Goal: Task Accomplishment & Management: Complete application form

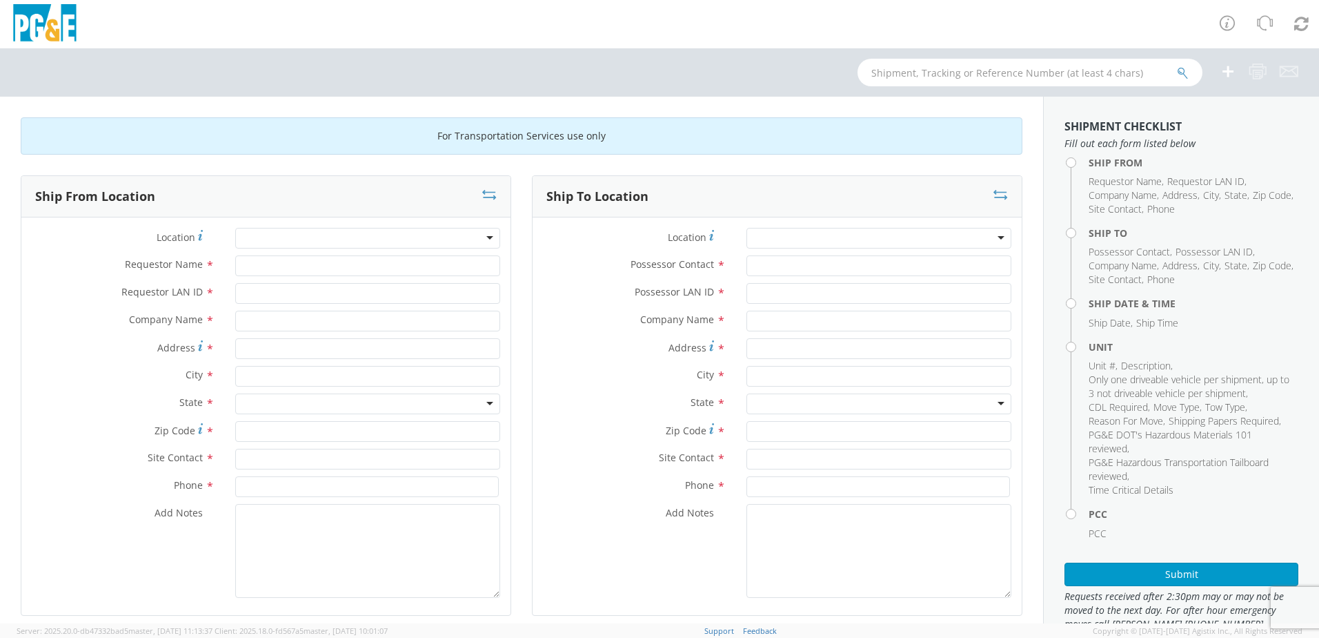
click at [397, 240] on div at bounding box center [367, 238] width 265 height 21
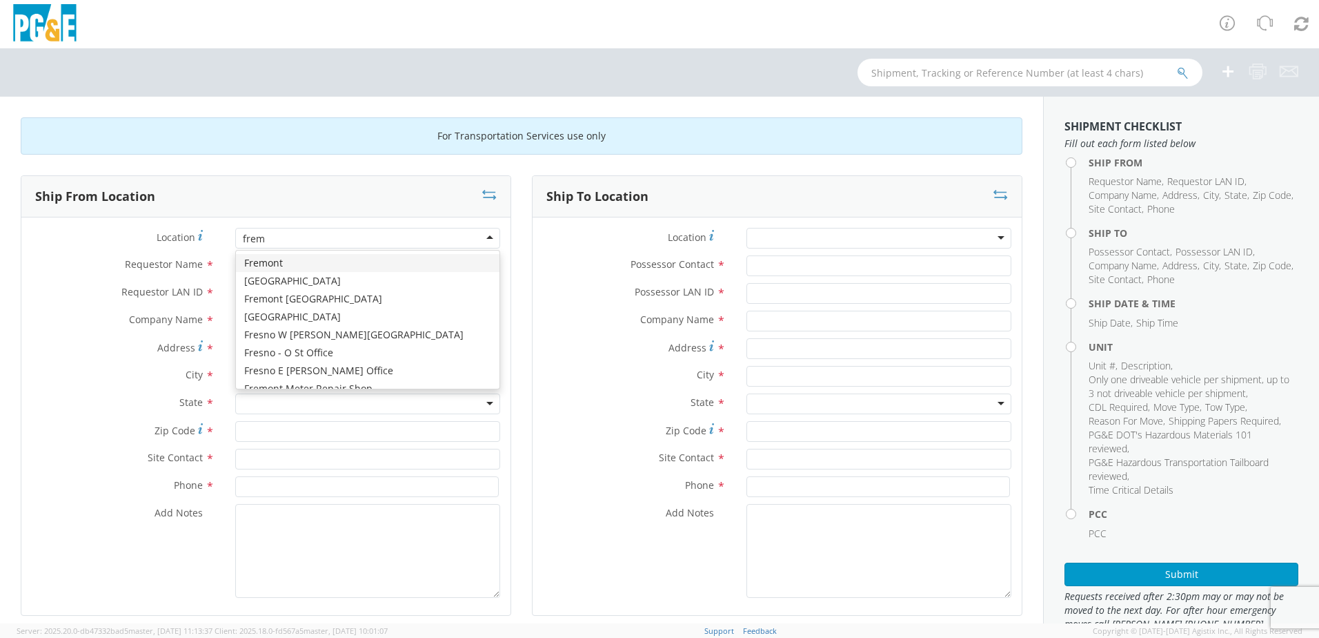
type input "fremo"
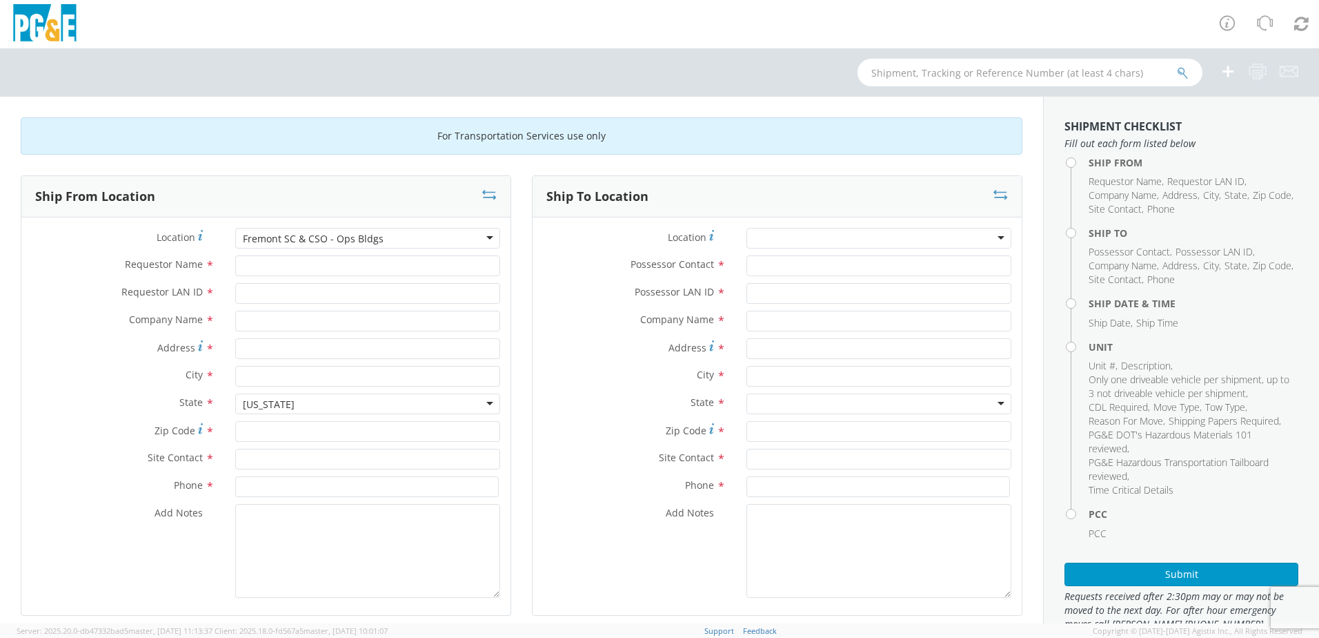
type input "PG&E"
type input "[STREET_ADDRESS]"
type input "FREMONT"
type input "94538"
click at [813, 237] on div at bounding box center [879, 238] width 265 height 21
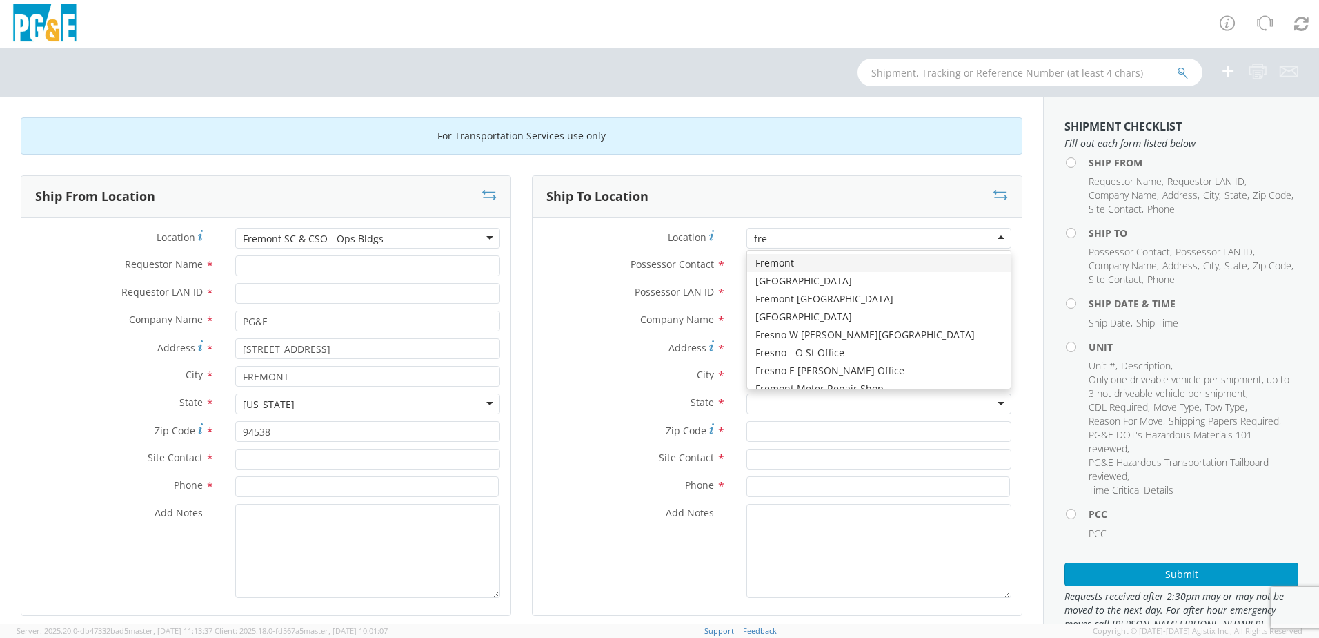
type input "frem"
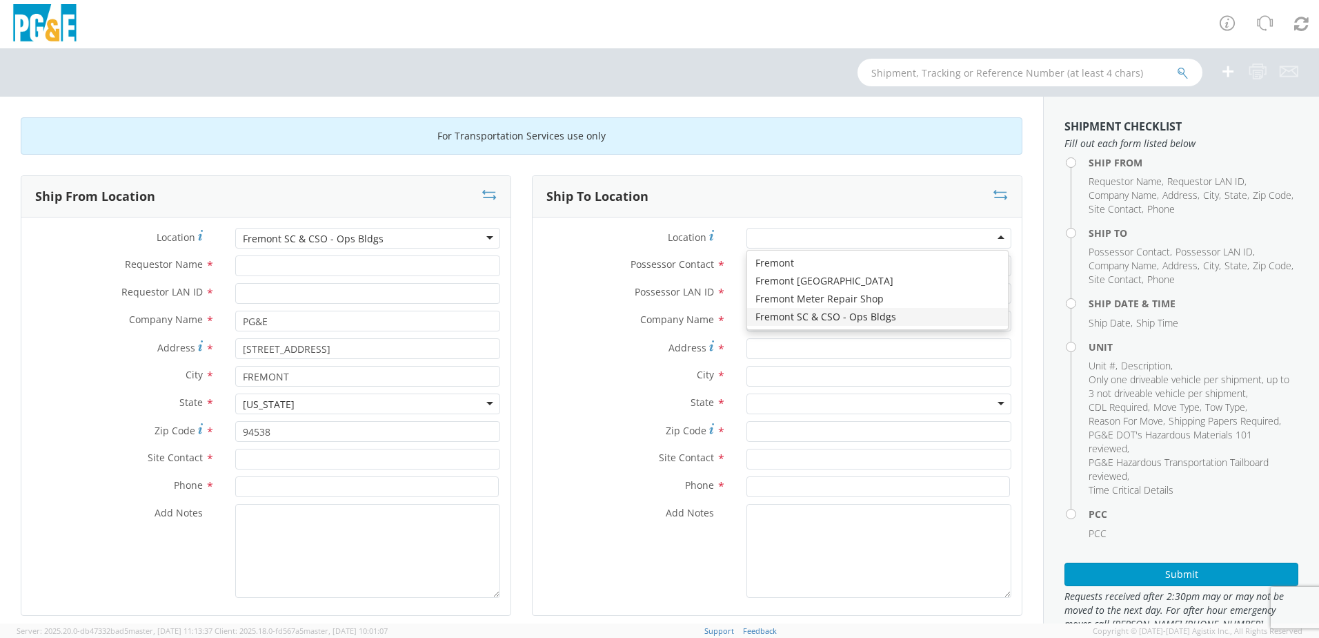
type input "PG&E"
type input "[STREET_ADDRESS]"
type input "FREMONT"
type input "94538"
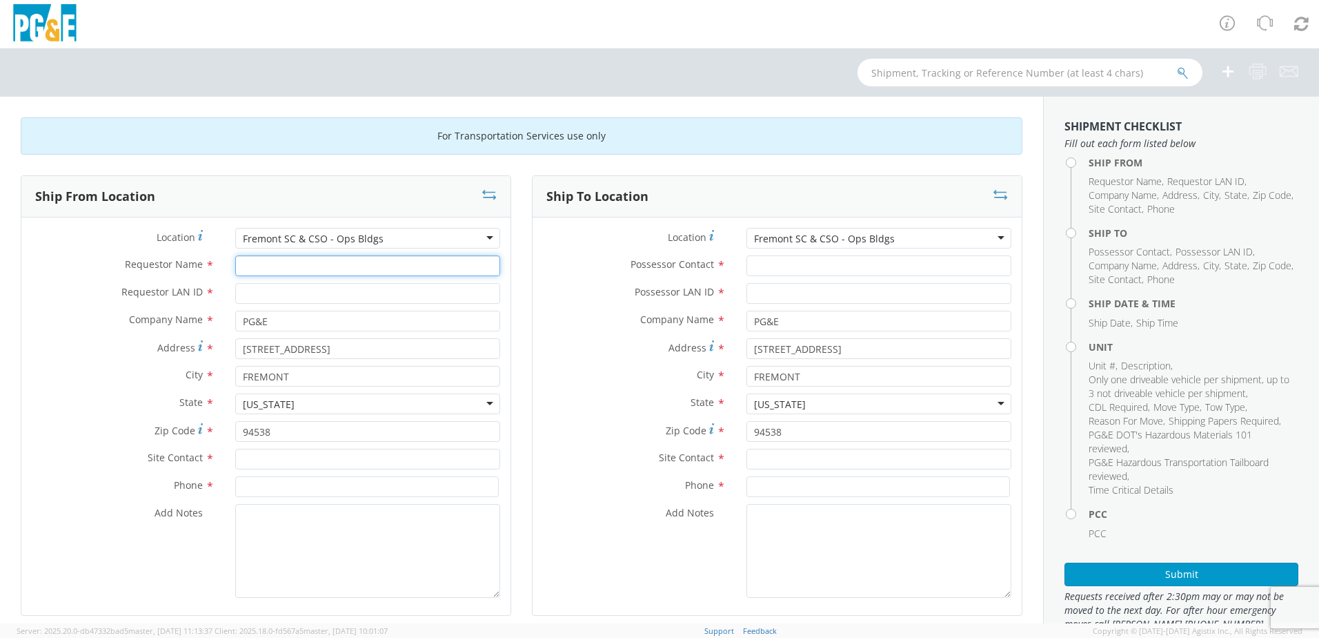
click at [313, 269] on input "Requestor Name *" at bounding box center [367, 265] width 265 height 21
paste input "[PERSON_NAME]"
type input "[PERSON_NAME]"
click at [332, 460] on input "text" at bounding box center [367, 458] width 265 height 21
paste input "[PERSON_NAME]"
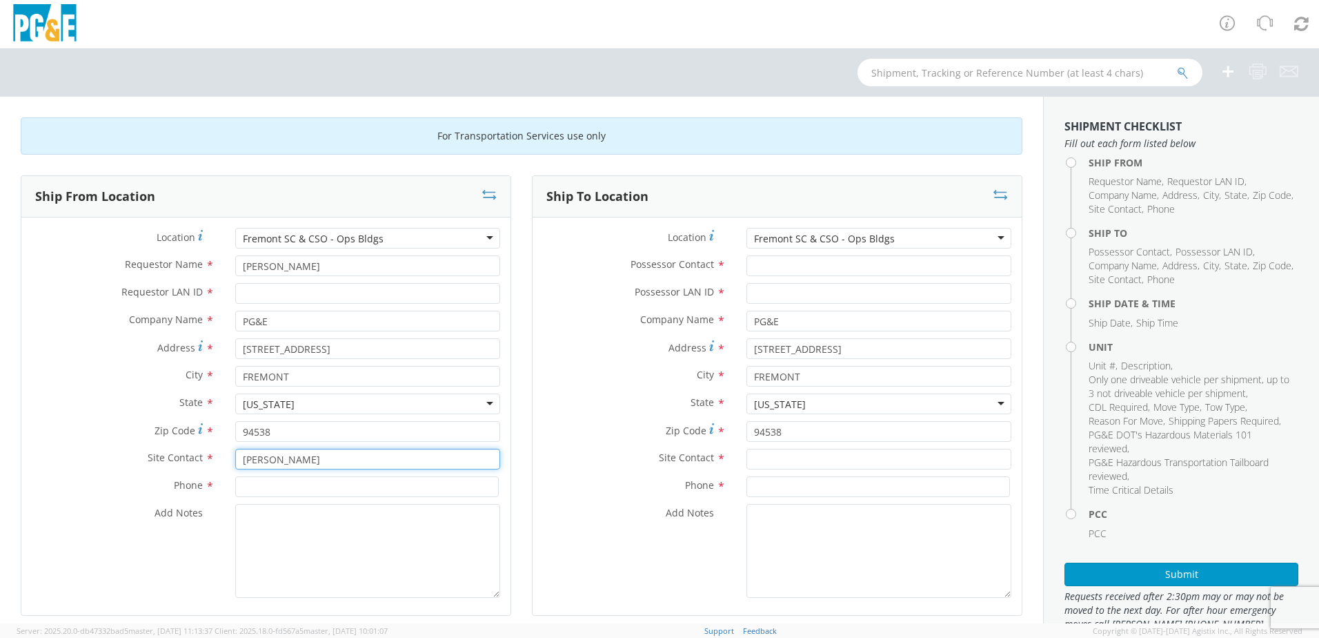
type input "[PERSON_NAME]"
click at [839, 266] on input "Possessor Contact *" at bounding box center [879, 265] width 265 height 21
paste input "[PERSON_NAME]"
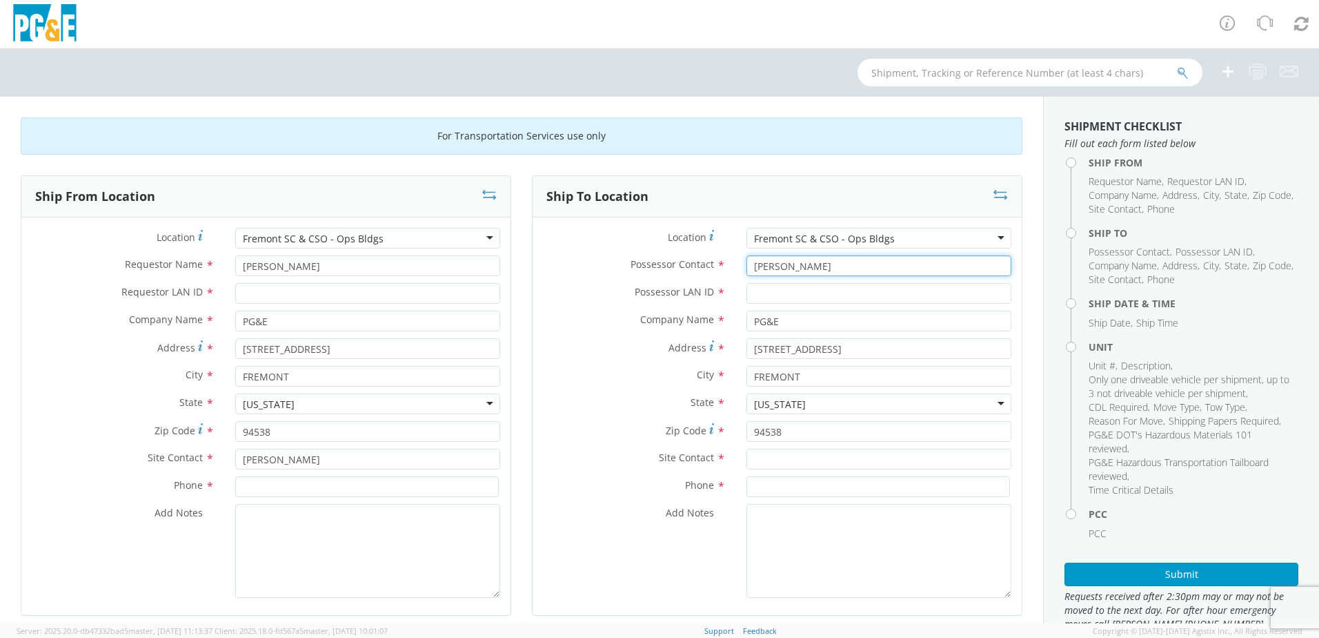
type input "[PERSON_NAME]"
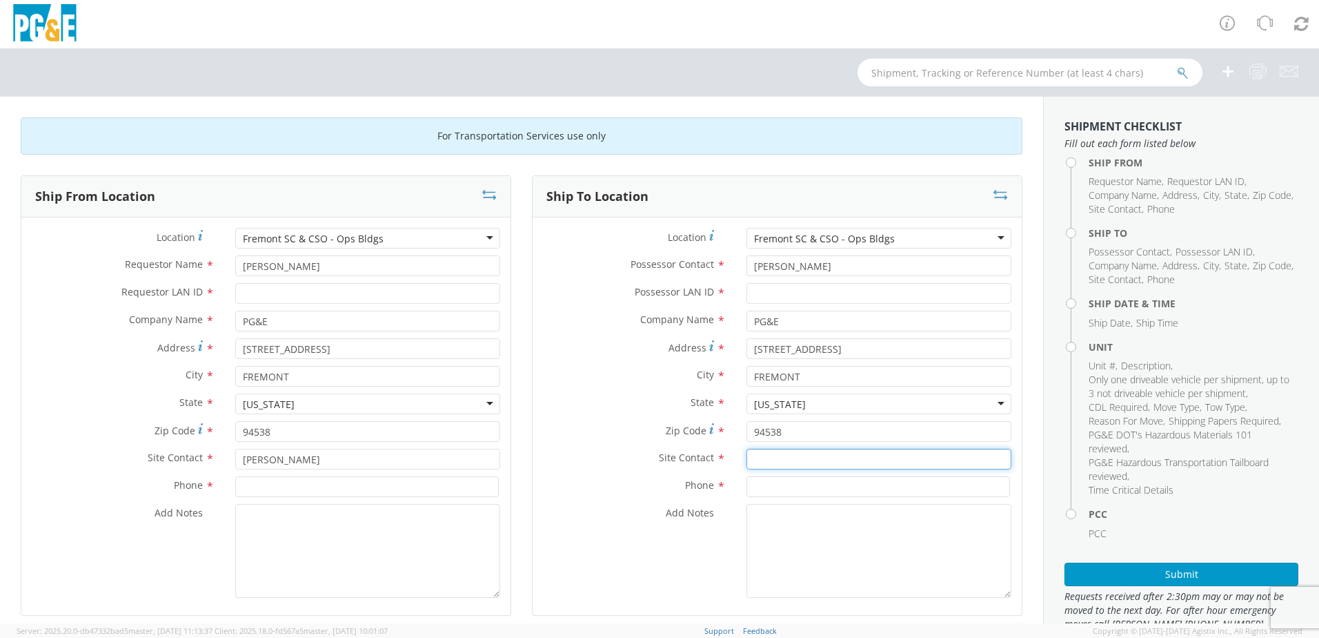
click at [783, 460] on input "text" at bounding box center [879, 458] width 265 height 21
paste input "[PERSON_NAME]"
type input "[PERSON_NAME]"
click at [291, 293] on input "Requestor LAN ID *" at bounding box center [367, 293] width 265 height 21
drag, startPoint x: 290, startPoint y: 288, endPoint x: 224, endPoint y: 298, distance: 66.9
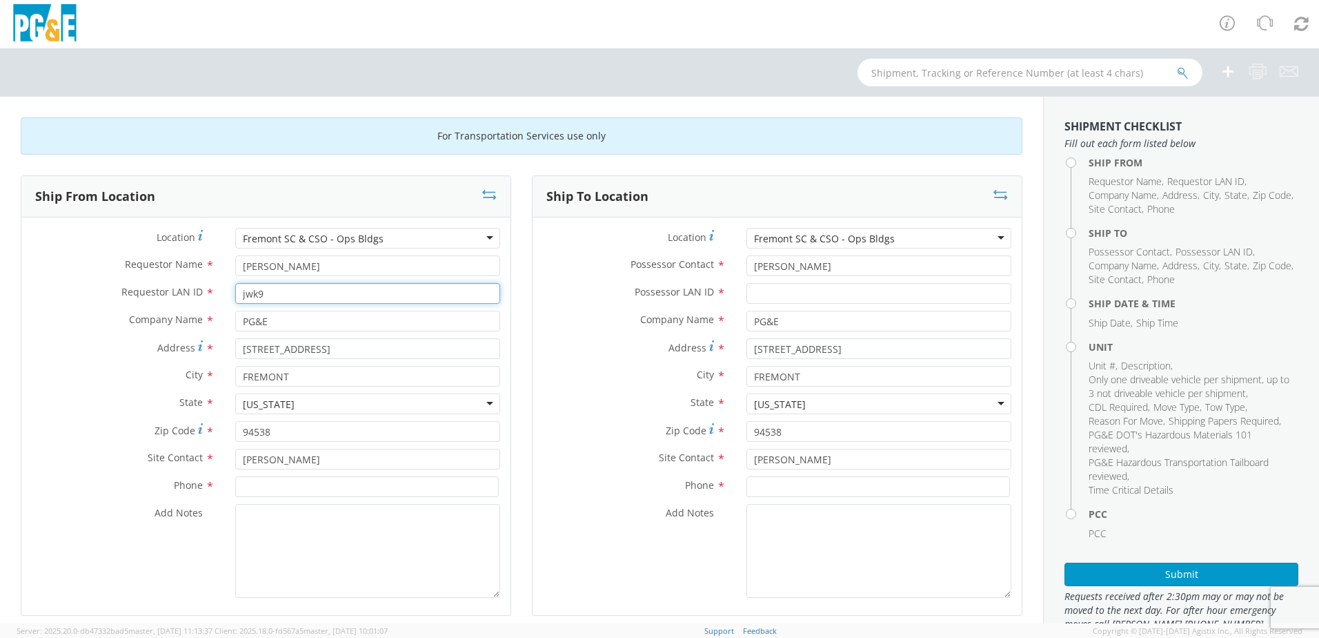
click at [225, 298] on div "jwk9" at bounding box center [368, 293] width 286 height 21
type input "jwk9"
click at [827, 295] on input "Possessor LAN ID *" at bounding box center [879, 293] width 265 height 21
paste input "jwk9"
type input "jwk9"
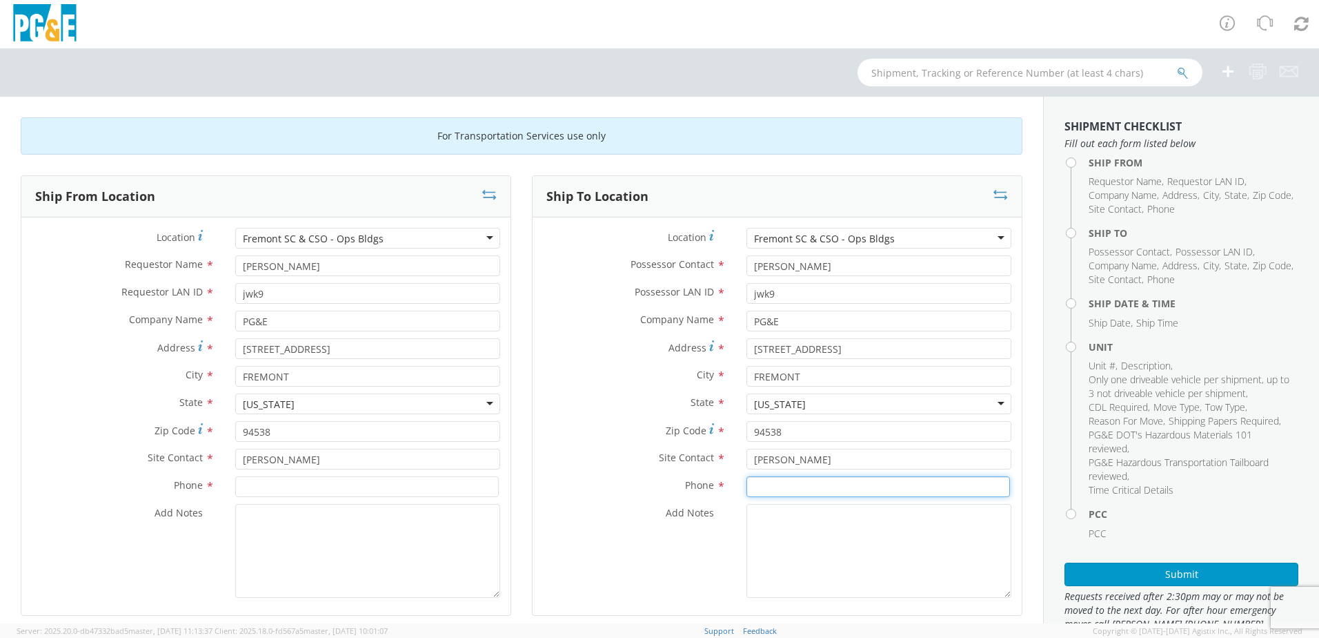
click at [787, 487] on input at bounding box center [879, 486] width 264 height 21
paste input "[PHONE_NUMBER]"
type input "[PHONE_NUMBER]"
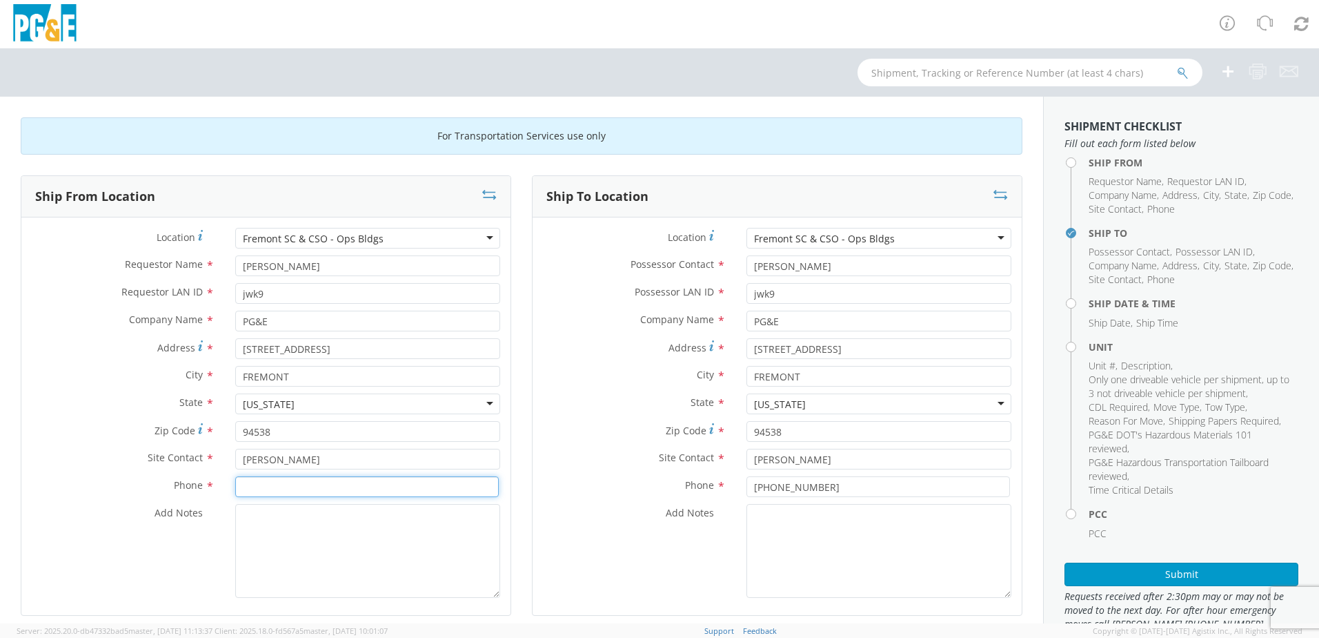
click at [309, 489] on input at bounding box center [367, 486] width 264 height 21
paste input "[PHONE_NUMBER]"
type input "[PHONE_NUMBER]"
click at [513, 464] on div "Ship From Location Location * [GEOGRAPHIC_DATA] [GEOGRAPHIC_DATA] & CSO - Ops B…" at bounding box center [265, 403] width 511 height 457
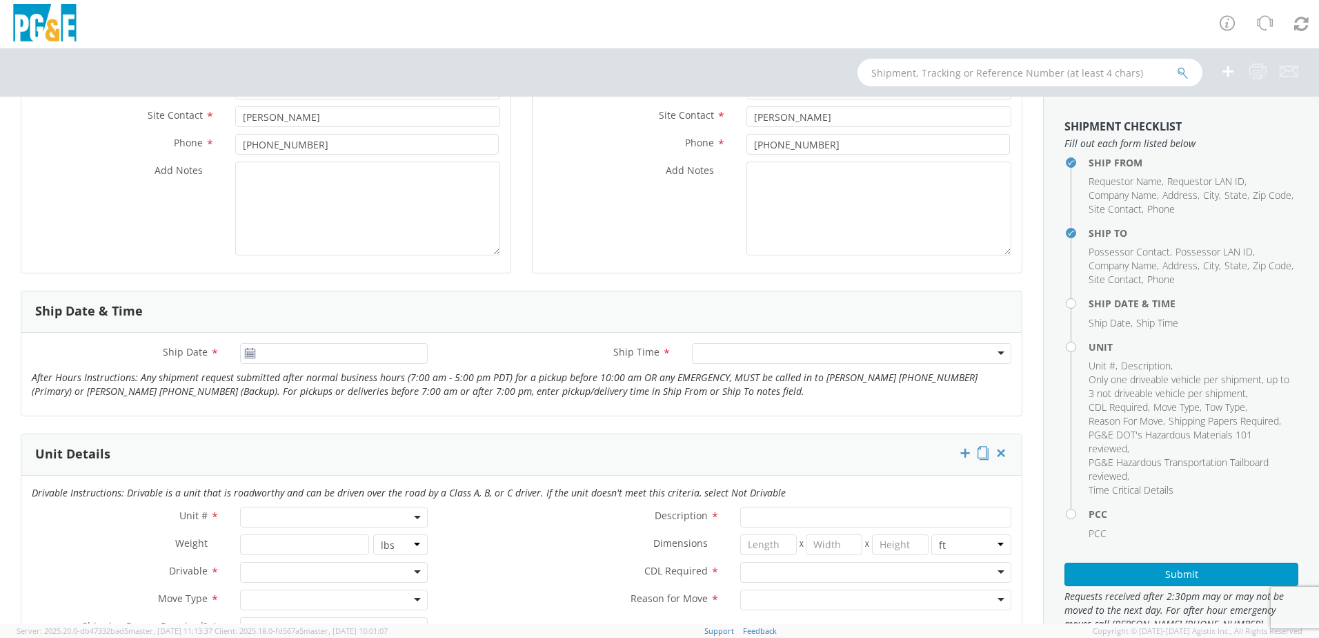
scroll to position [345, 0]
click at [340, 353] on input "[DATE]" at bounding box center [334, 350] width 188 height 21
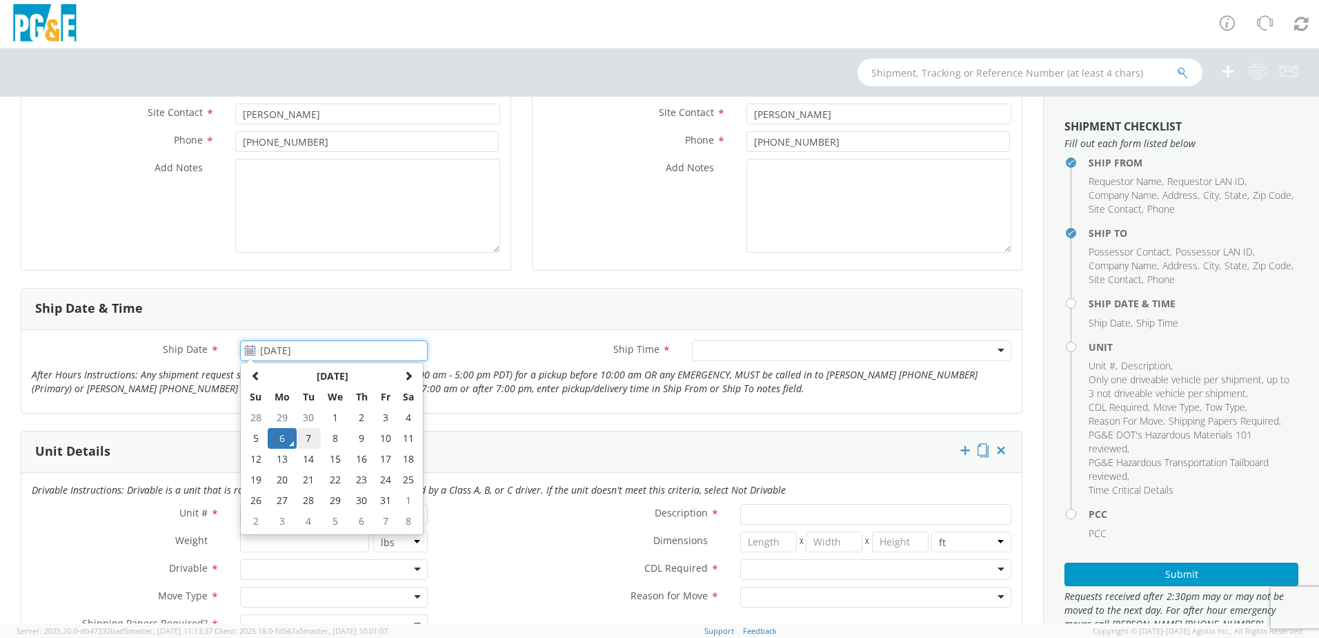
click at [309, 438] on td "7" at bounding box center [309, 438] width 24 height 21
type input "10/07/2025"
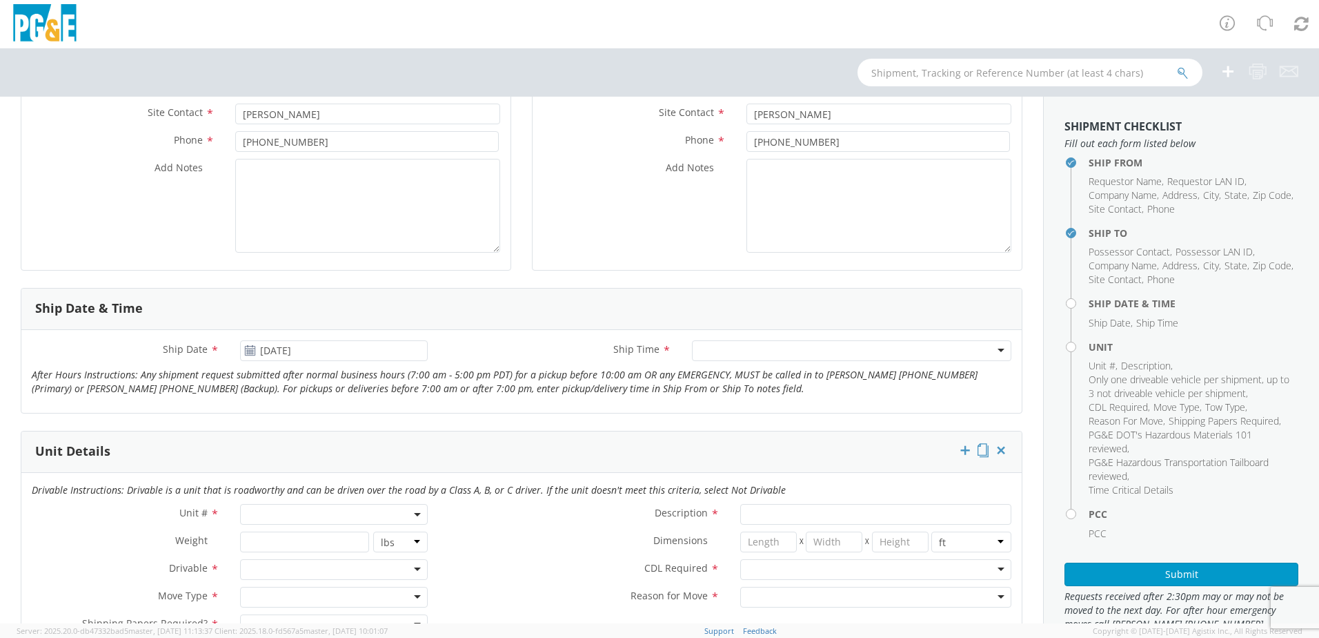
click at [774, 347] on div at bounding box center [851, 350] width 319 height 21
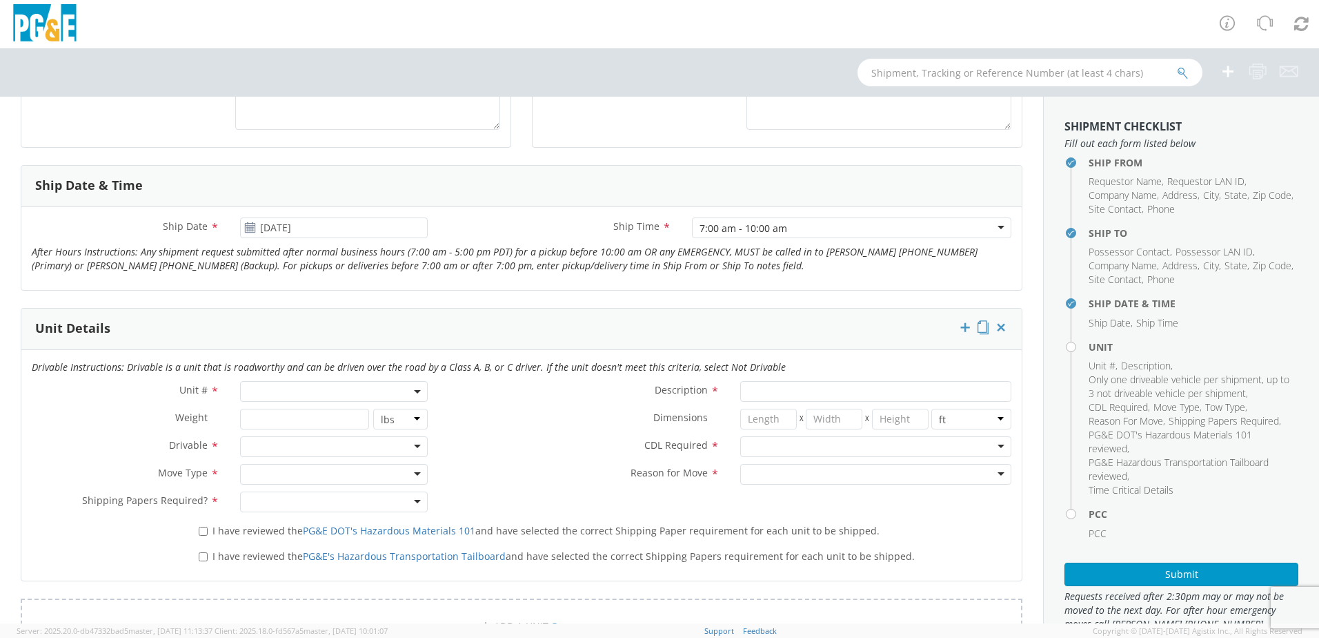
scroll to position [483, 0]
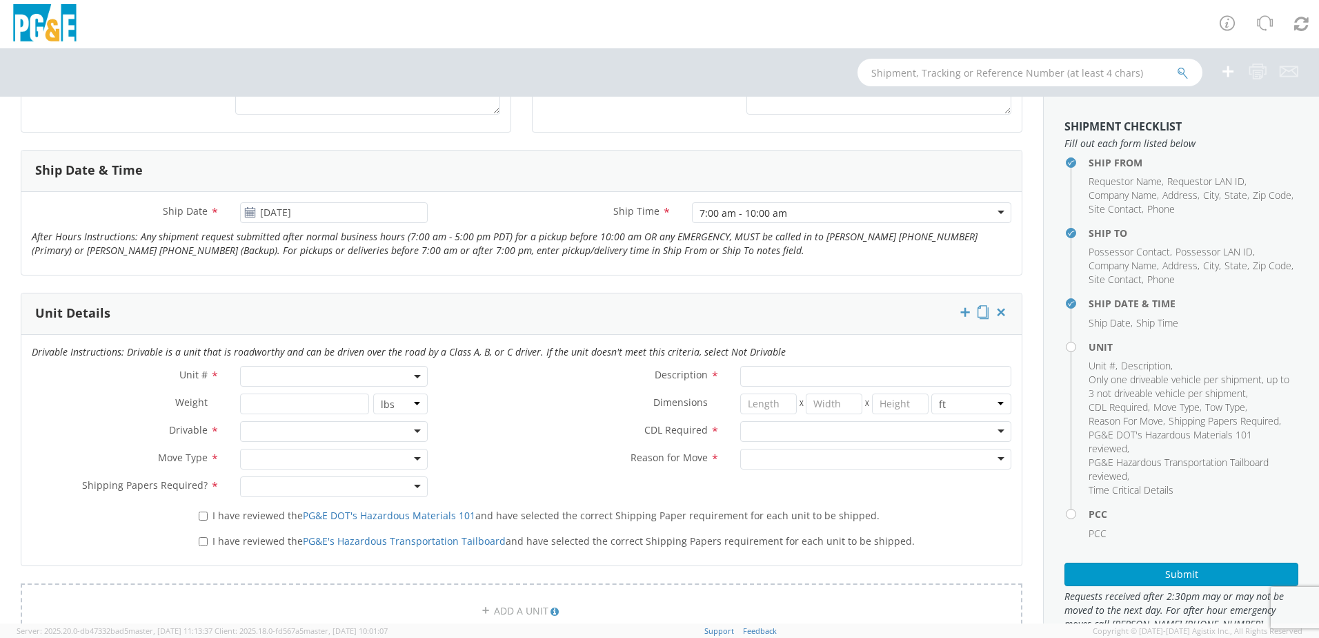
click at [310, 375] on span at bounding box center [334, 376] width 188 height 21
click at [308, 401] on input "search" at bounding box center [333, 398] width 179 height 21
type input "b32701"
select select "B32701"
type input "TRUCK; FLATBED >15001 4X2"
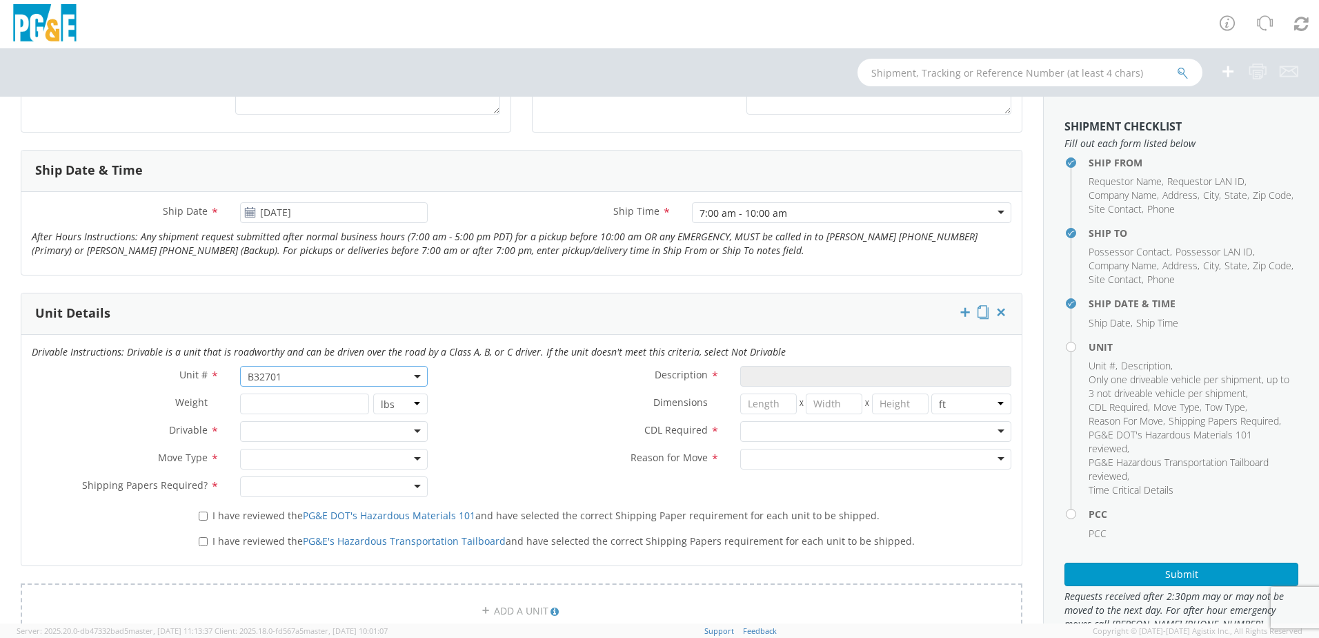
type input "26000"
click at [348, 430] on div at bounding box center [334, 431] width 188 height 21
click at [334, 459] on div at bounding box center [334, 458] width 188 height 21
click at [309, 490] on div at bounding box center [334, 486] width 188 height 21
click at [202, 514] on input "I have reviewed the PG&E DOT's Hazardous Materials 101 and have selected the co…" at bounding box center [203, 515] width 9 height 9
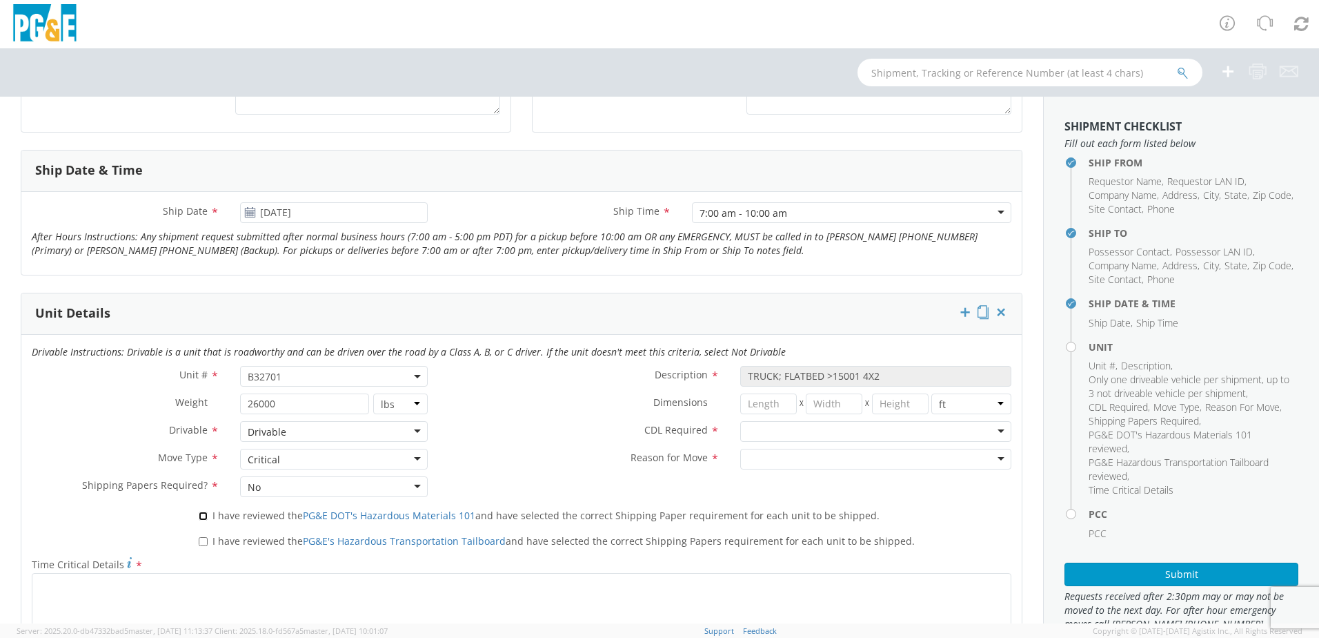
checkbox input "true"
click at [201, 538] on input "I have reviewed the PG&E's Hazardous Transportation Tailboard and have selected…" at bounding box center [203, 541] width 9 height 9
checkbox input "true"
click at [801, 431] on div at bounding box center [875, 431] width 271 height 21
click at [799, 462] on div at bounding box center [875, 458] width 271 height 21
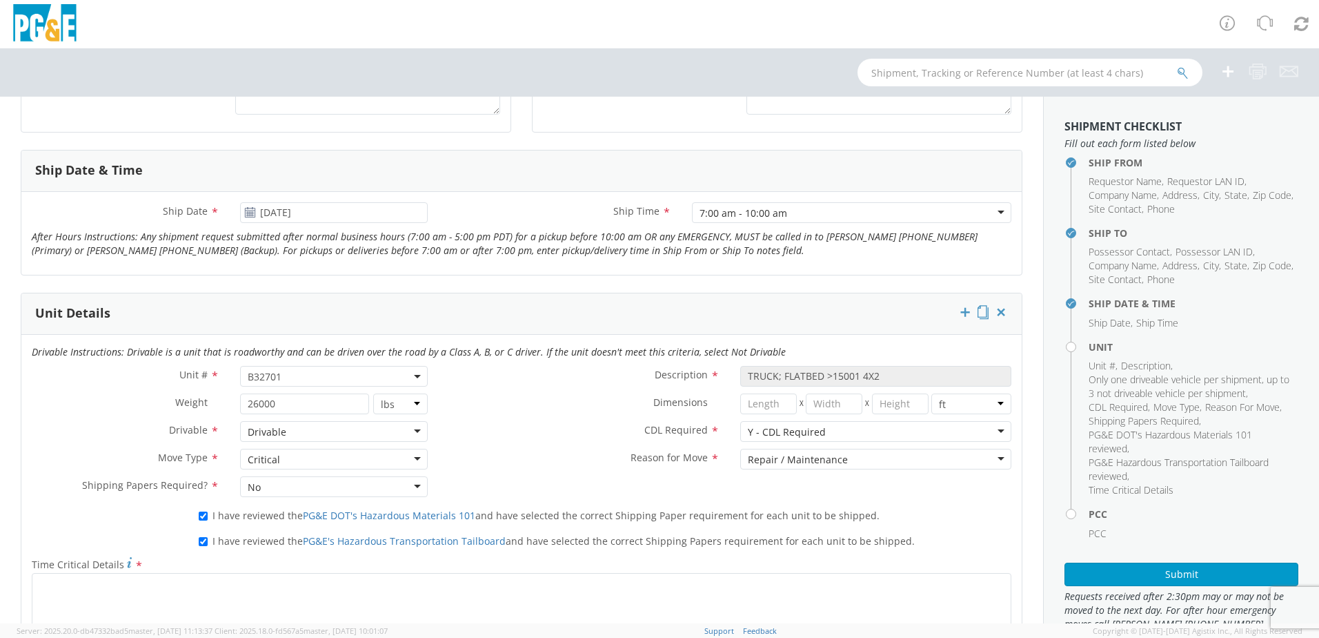
click at [544, 453] on label "Reason for Move *" at bounding box center [584, 457] width 292 height 18
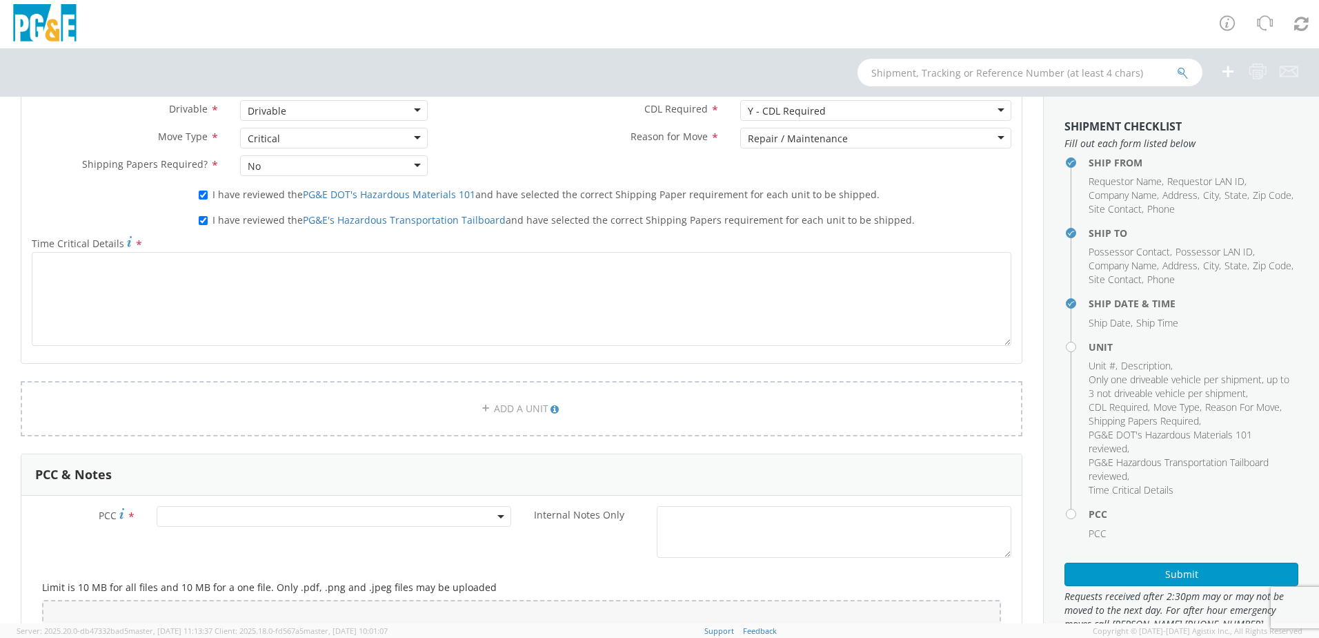
scroll to position [828, 0]
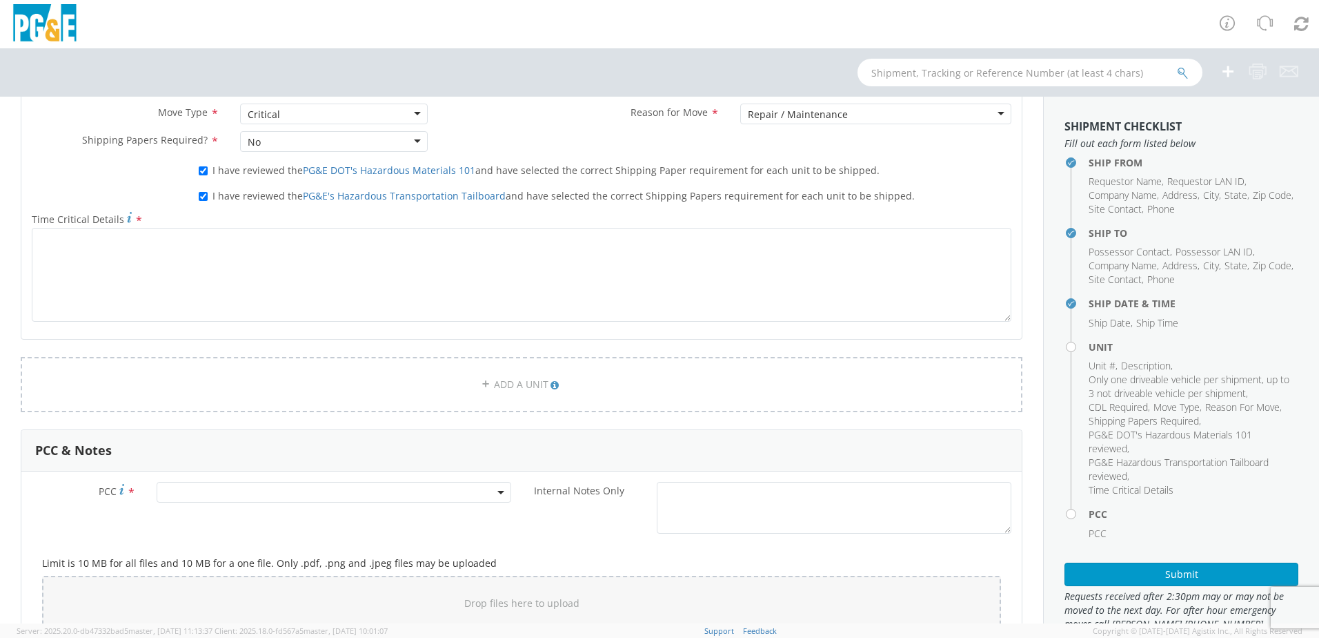
click at [353, 488] on span at bounding box center [334, 492] width 355 height 21
click at [353, 524] on input "number" at bounding box center [332, 514] width 344 height 21
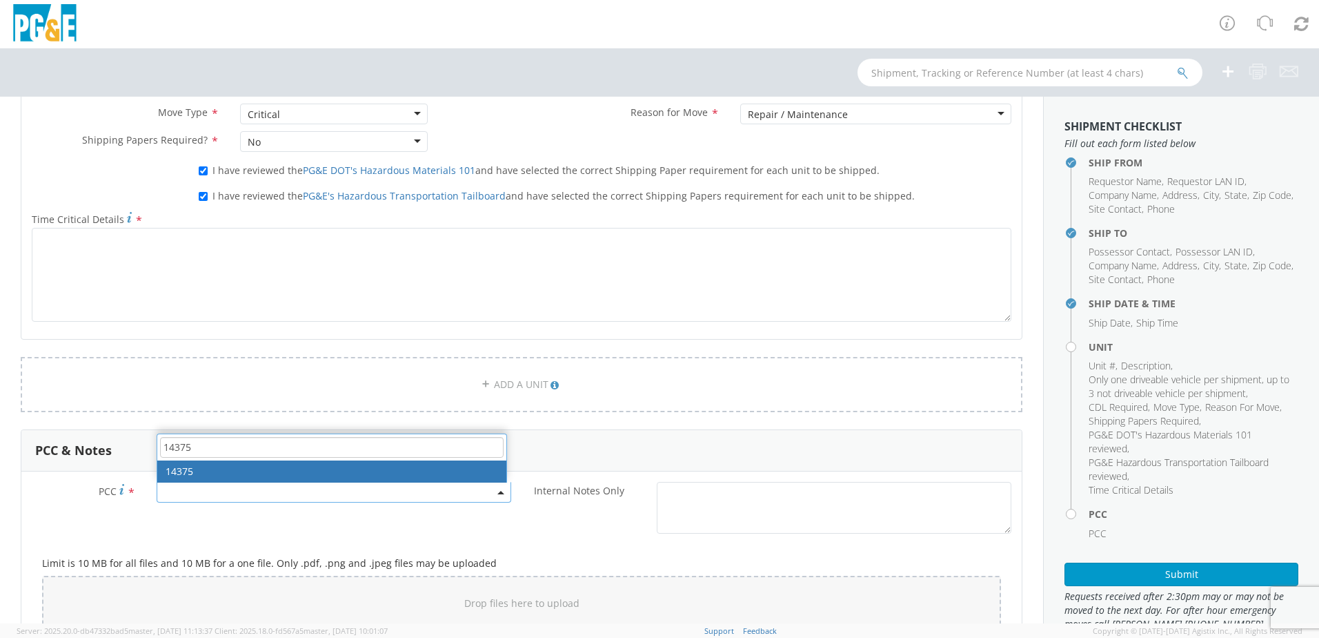
type input "14375"
select select "14375"
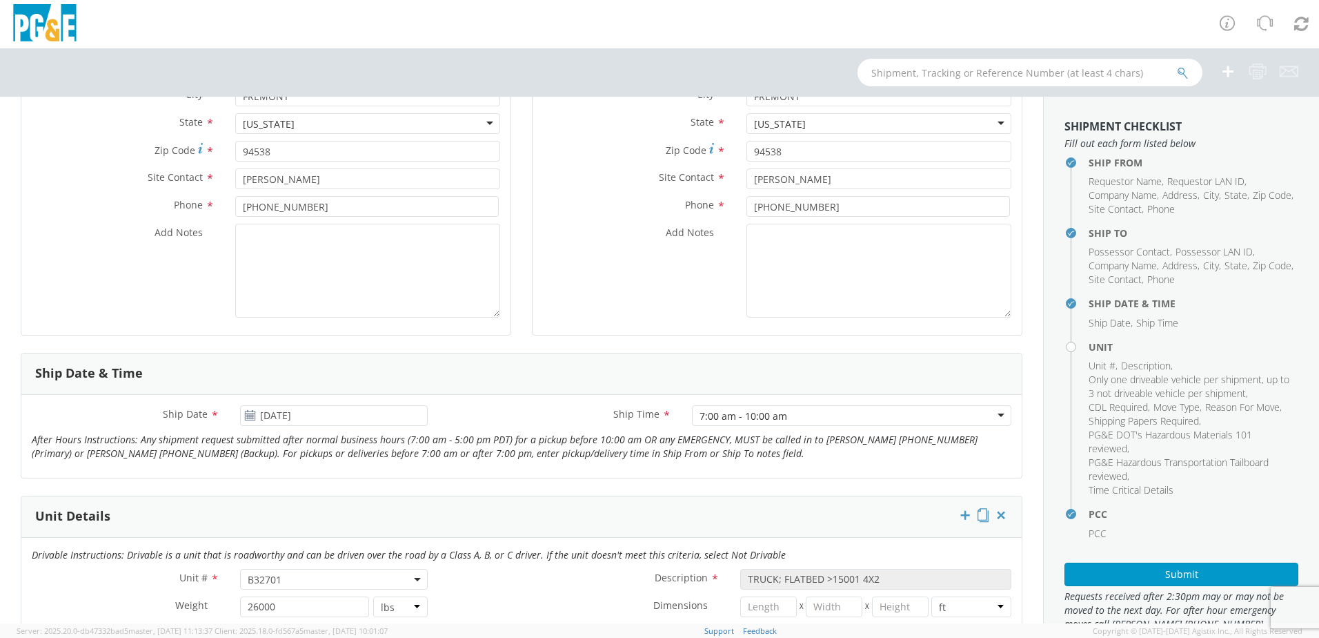
scroll to position [276, 0]
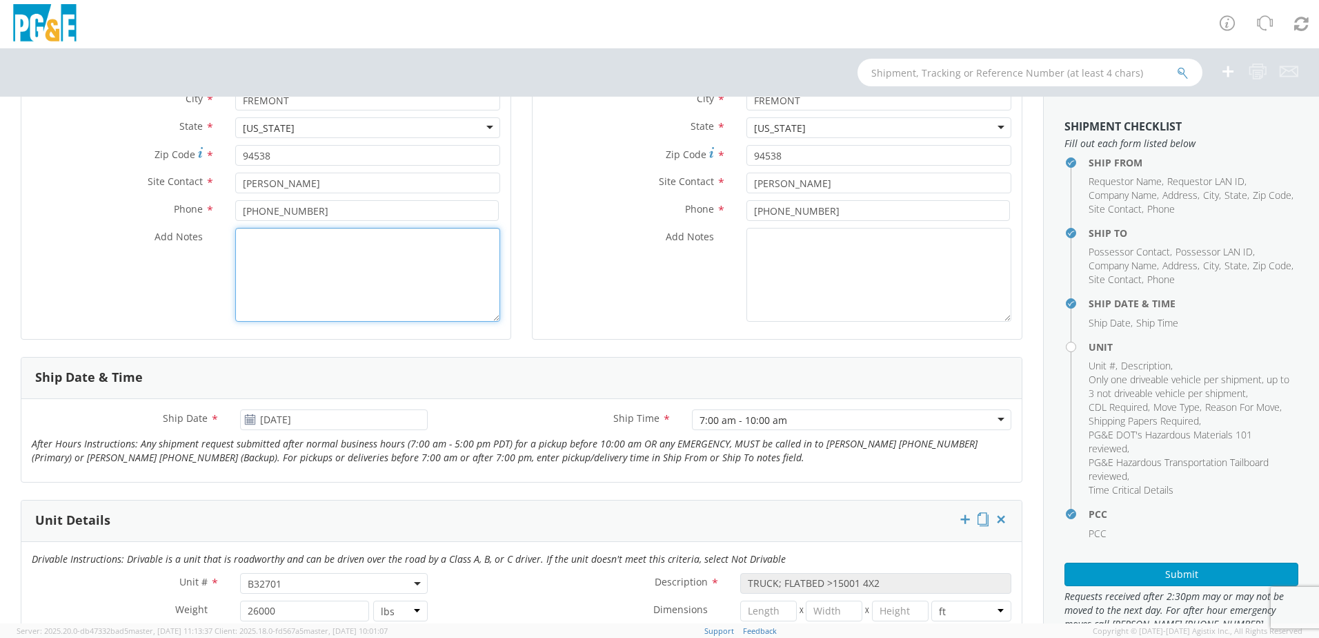
click at [348, 265] on textarea "Add Notes *" at bounding box center [367, 275] width 265 height 94
type textarea "vehicle needs to be driven all the way up the grape vine and back and not to ex…"
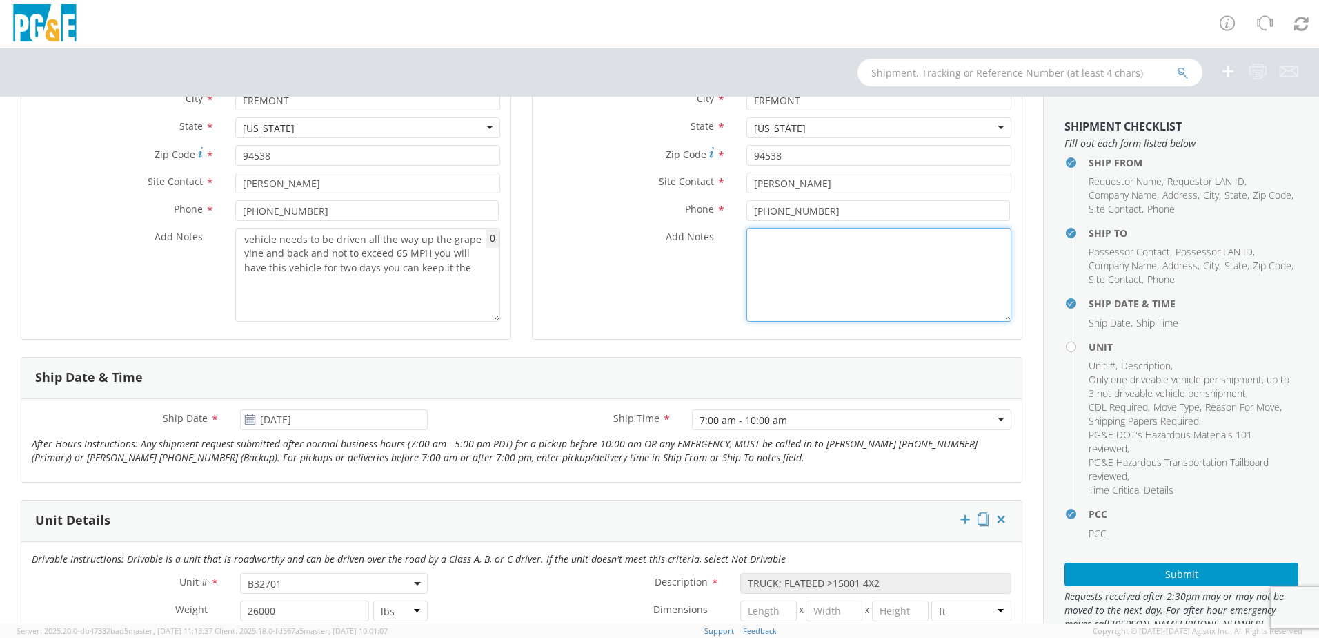
click at [803, 253] on textarea "Add Notes *" at bounding box center [879, 275] width 265 height 94
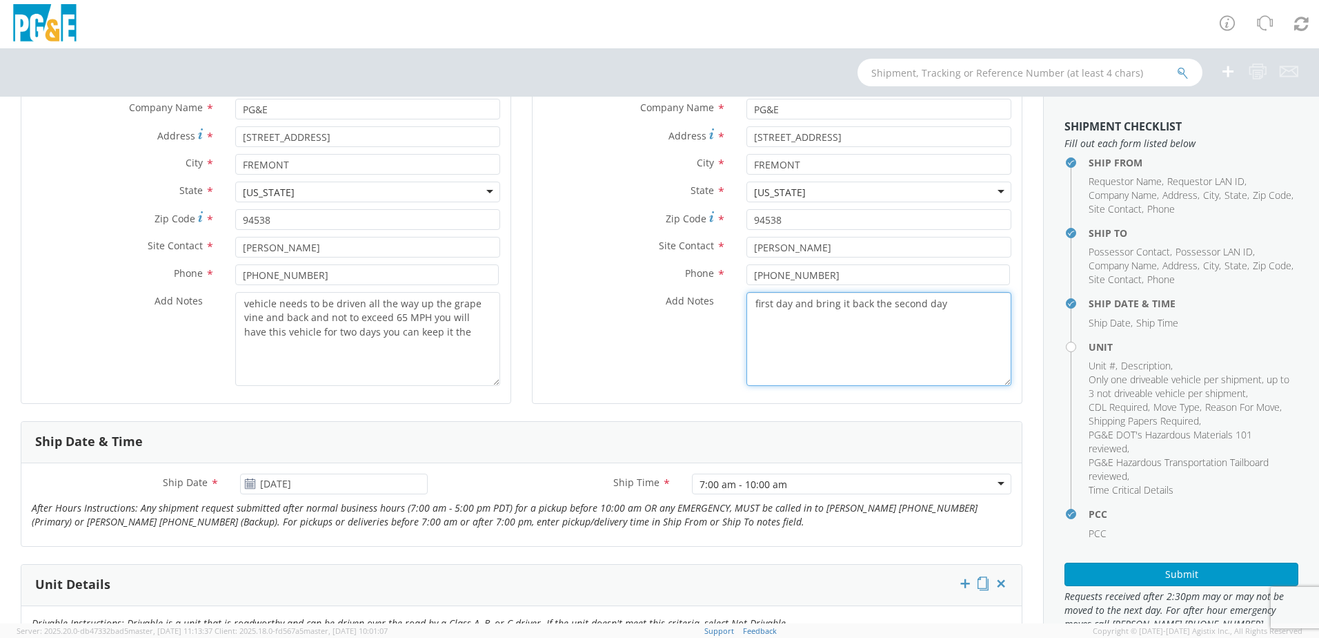
scroll to position [207, 0]
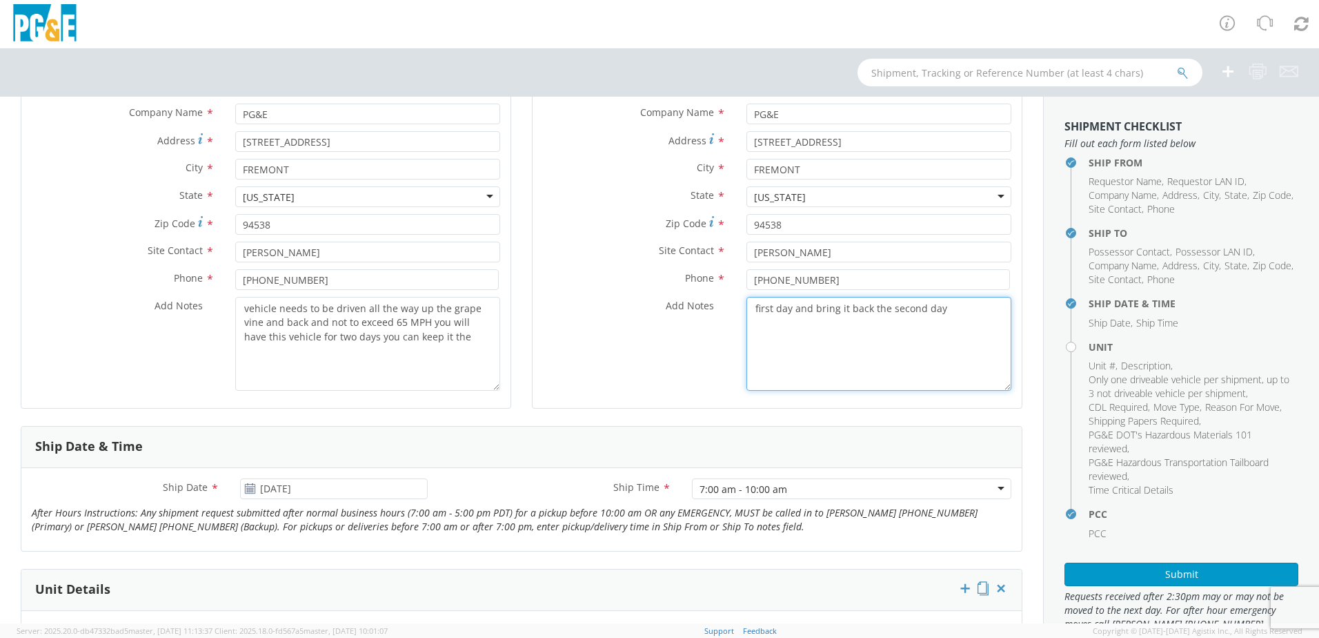
type textarea "first day and bring it back the second day"
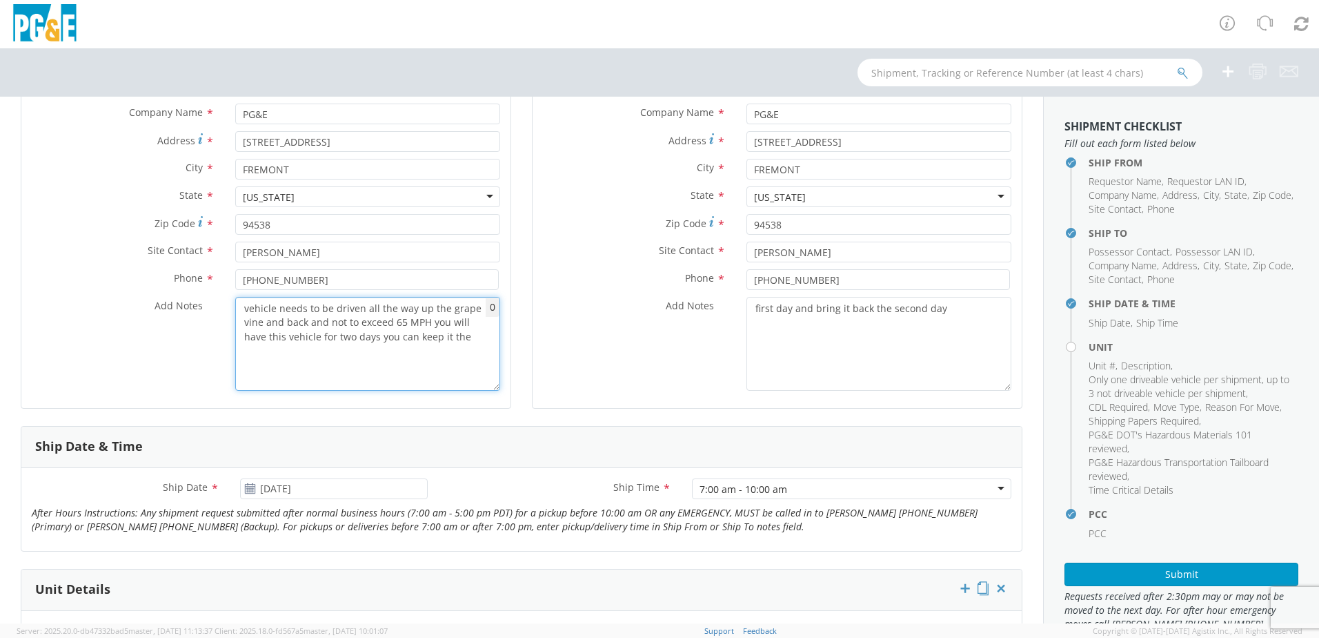
drag, startPoint x: 426, startPoint y: 321, endPoint x: 241, endPoint y: 309, distance: 185.3
click at [241, 309] on textarea "vehicle needs to be driven all the way up the grape vine and back and not to ex…" at bounding box center [367, 344] width 265 height 94
click at [445, 402] on div "Location * Fremont SC & CSO - Ops Bldgs Fremont SC & CSO - Ops Bldgs (OBSOLETE)…" at bounding box center [265, 208] width 489 height 397
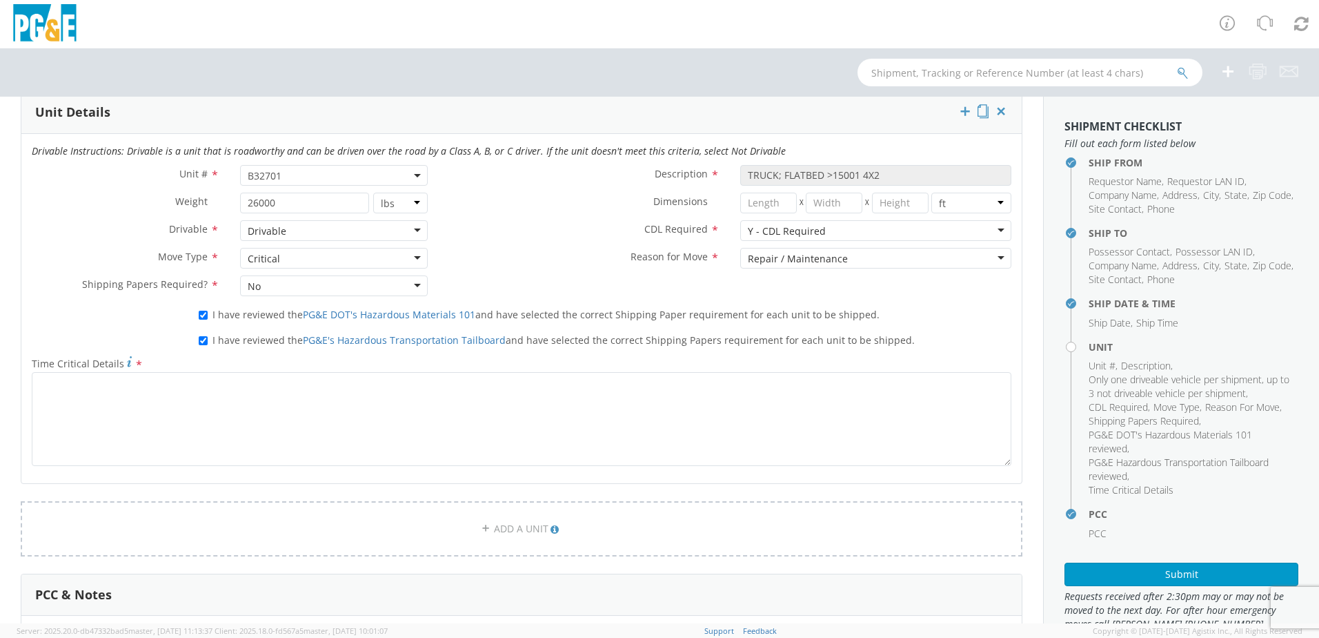
scroll to position [690, 0]
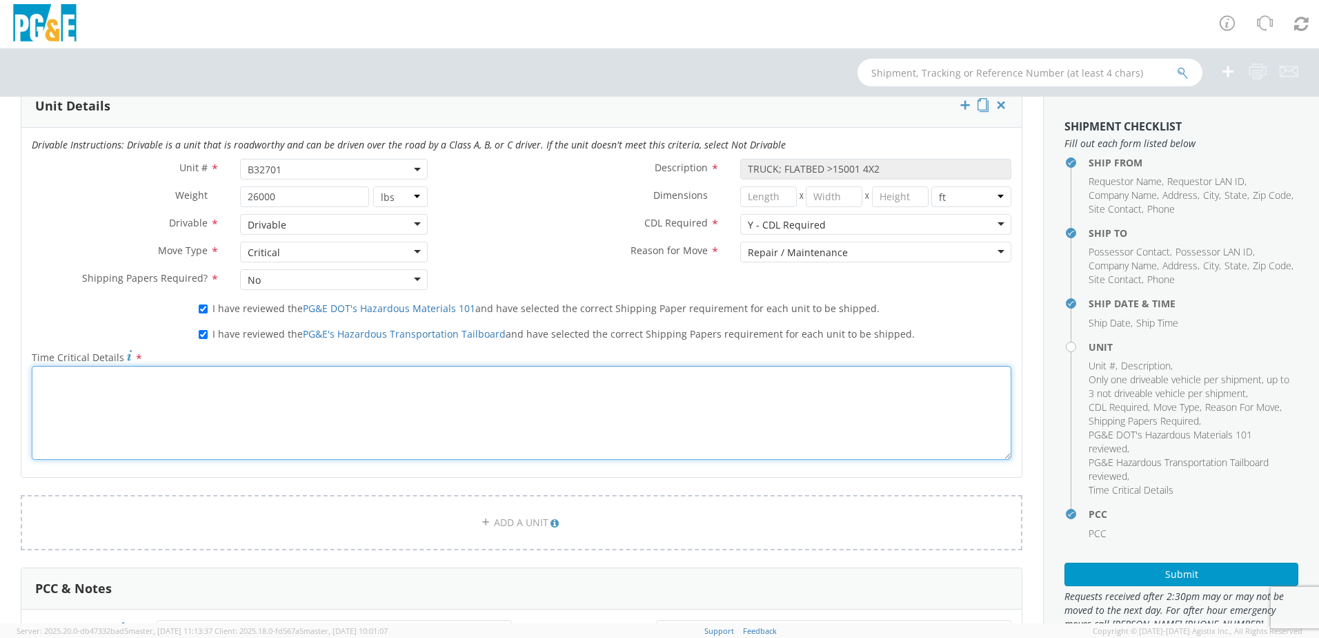
click at [114, 399] on textarea "Time Critical Details *" at bounding box center [522, 413] width 980 height 94
paste textarea "vehicle needs to be driven all the way up the grape vine and back and not to ex…"
drag, startPoint x: 700, startPoint y: 375, endPoint x: 46, endPoint y: 379, distance: 654.8
click at [40, 379] on textarea "vehicle needs to be driven all the way up the grape vine and back and not to ex…" at bounding box center [522, 413] width 980 height 94
type textarea "vehicle needs to be driven all the way up the grape vine and back and not to ex…"
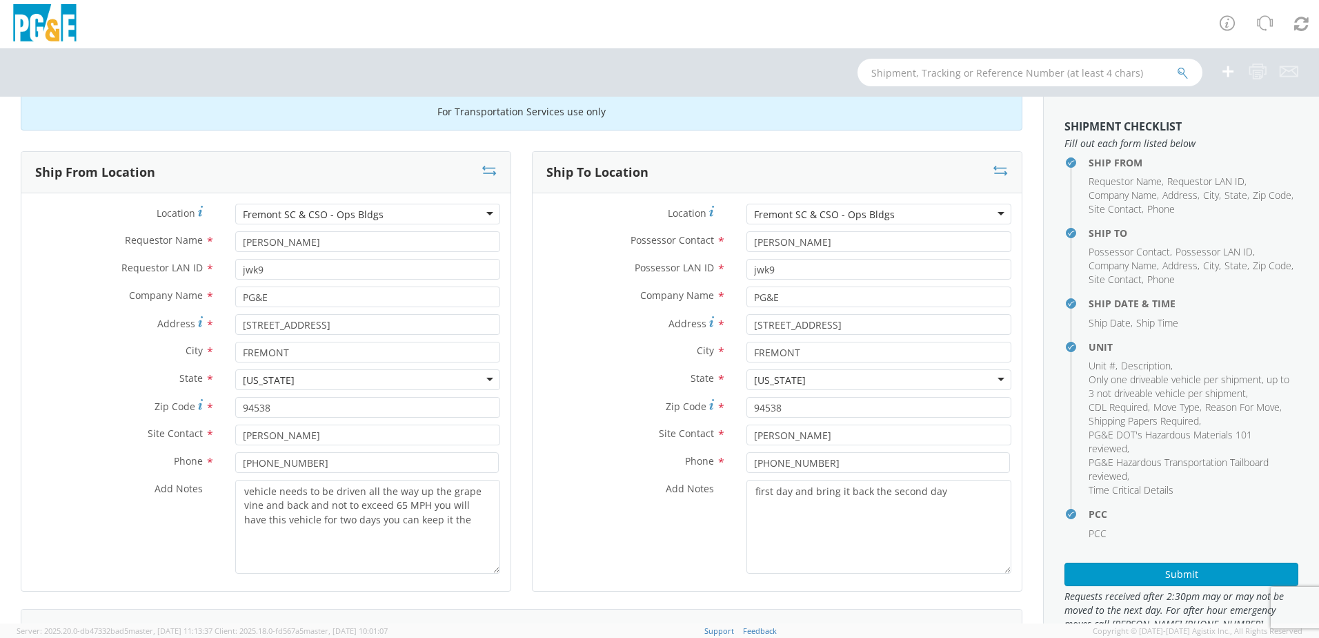
scroll to position [0, 0]
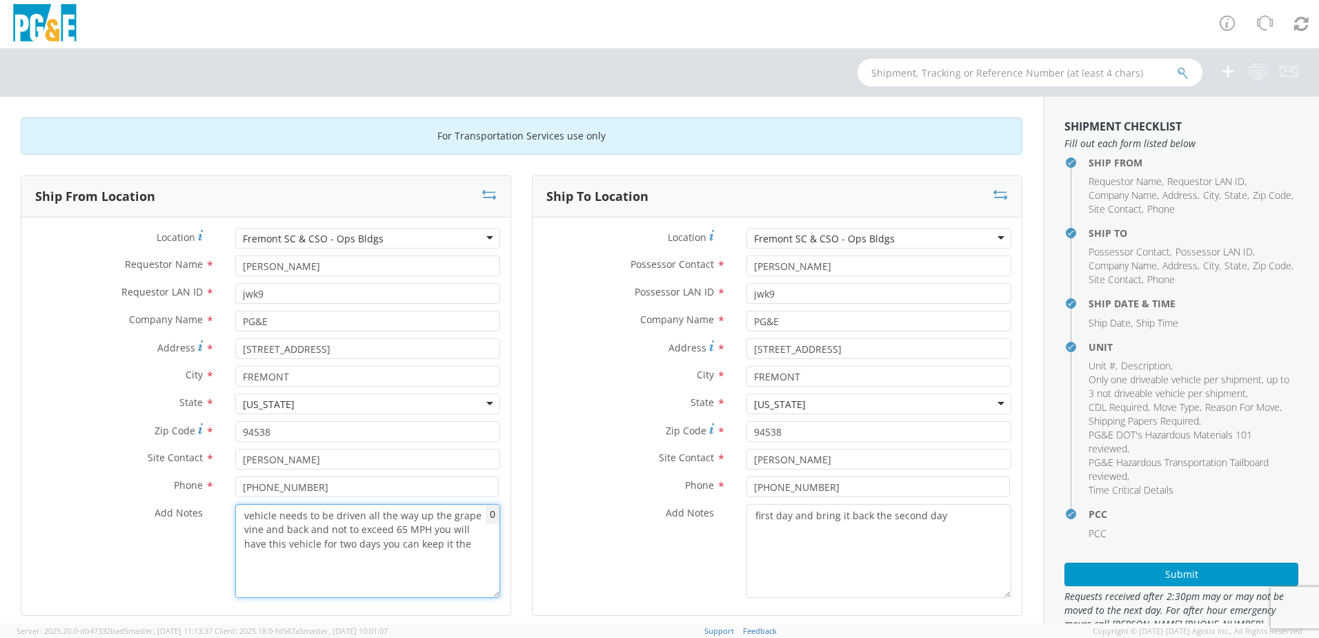
drag, startPoint x: 448, startPoint y: 544, endPoint x: 371, endPoint y: 535, distance: 77.1
click at [371, 535] on textarea "vehicle needs to be driven all the way up the grape vine and back and not to ex…" at bounding box center [367, 551] width 265 height 94
click at [484, 549] on textarea "vehicle needs to be driven all the way up the grape vine and back and not to ex…" at bounding box center [367, 551] width 265 height 94
drag, startPoint x: 479, startPoint y: 547, endPoint x: 241, endPoint y: 511, distance: 240.2
click at [241, 511] on textarea "vehicle needs to be driven all the way up the grape vine and back and not to ex…" at bounding box center [367, 551] width 265 height 94
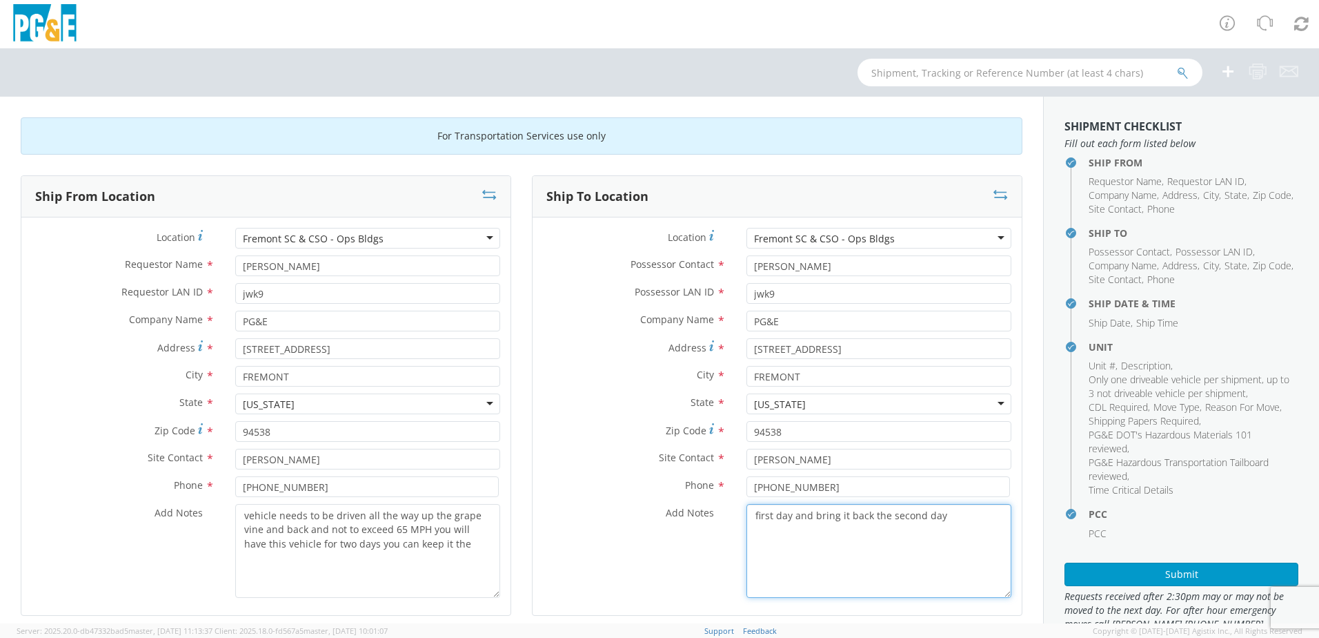
drag, startPoint x: 951, startPoint y: 517, endPoint x: 744, endPoint y: 527, distance: 207.3
click at [747, 527] on textarea "first day and bring it back the second day" at bounding box center [879, 551] width 265 height 94
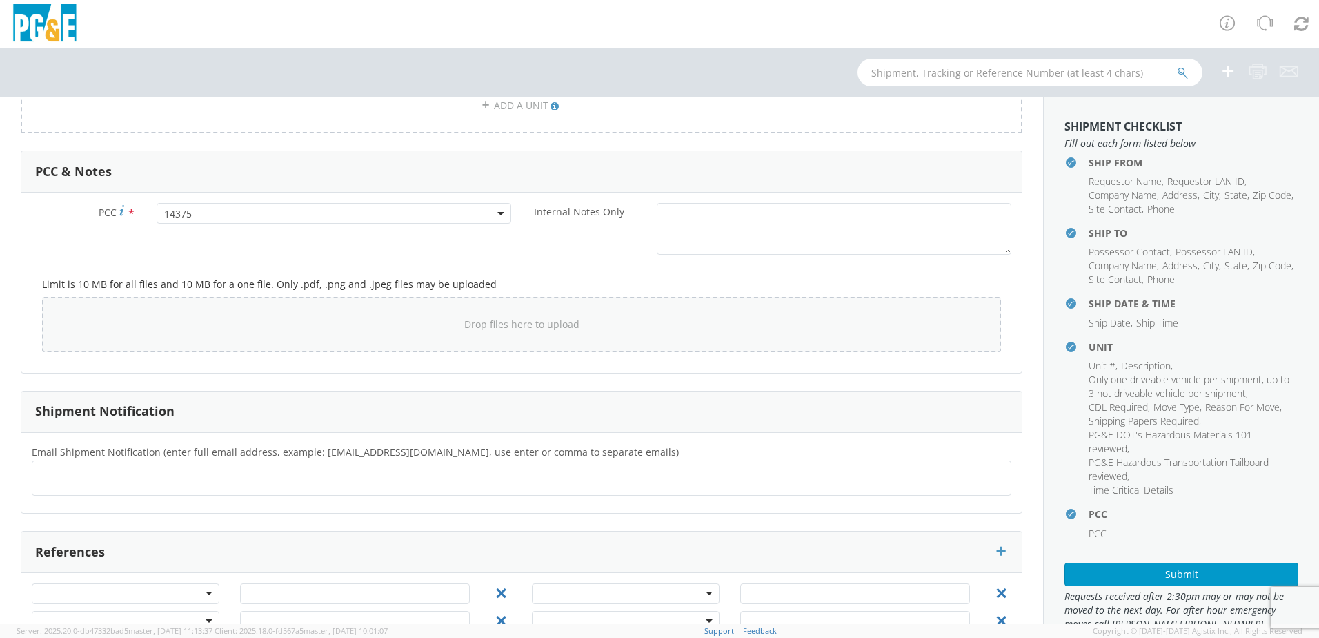
scroll to position [1150, 0]
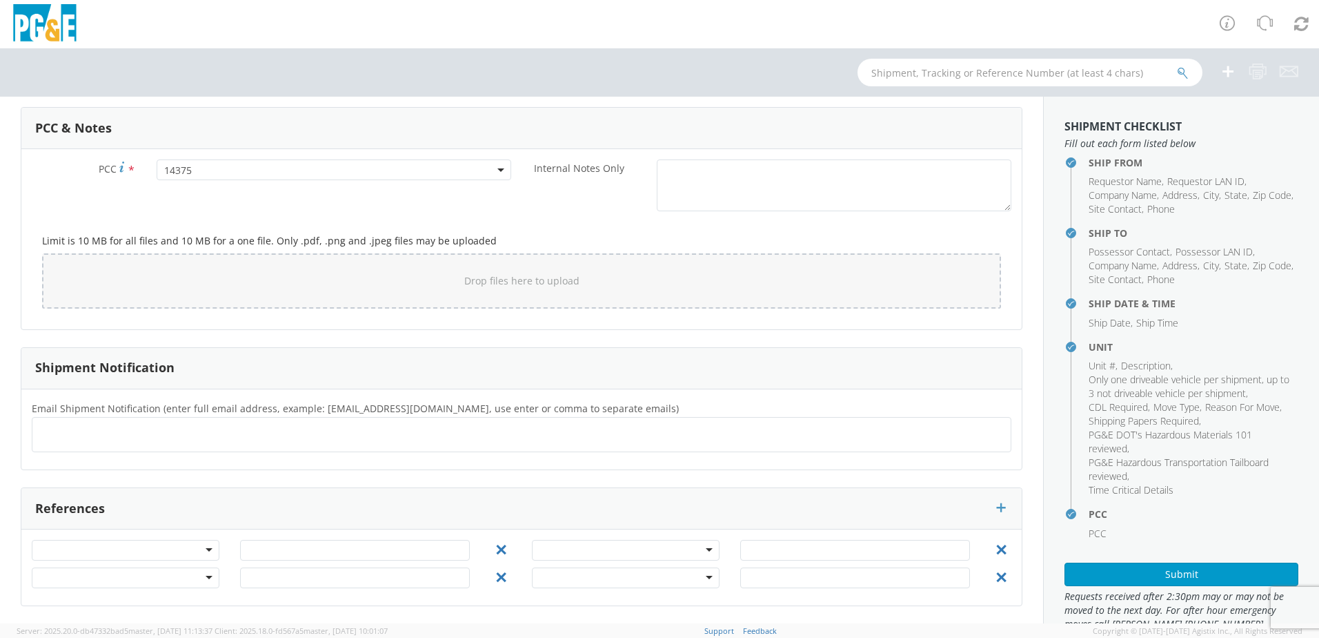
click at [349, 439] on ul at bounding box center [521, 434] width 967 height 23
type input "[EMAIL_ADDRESS][DOMAIN_NAME]"
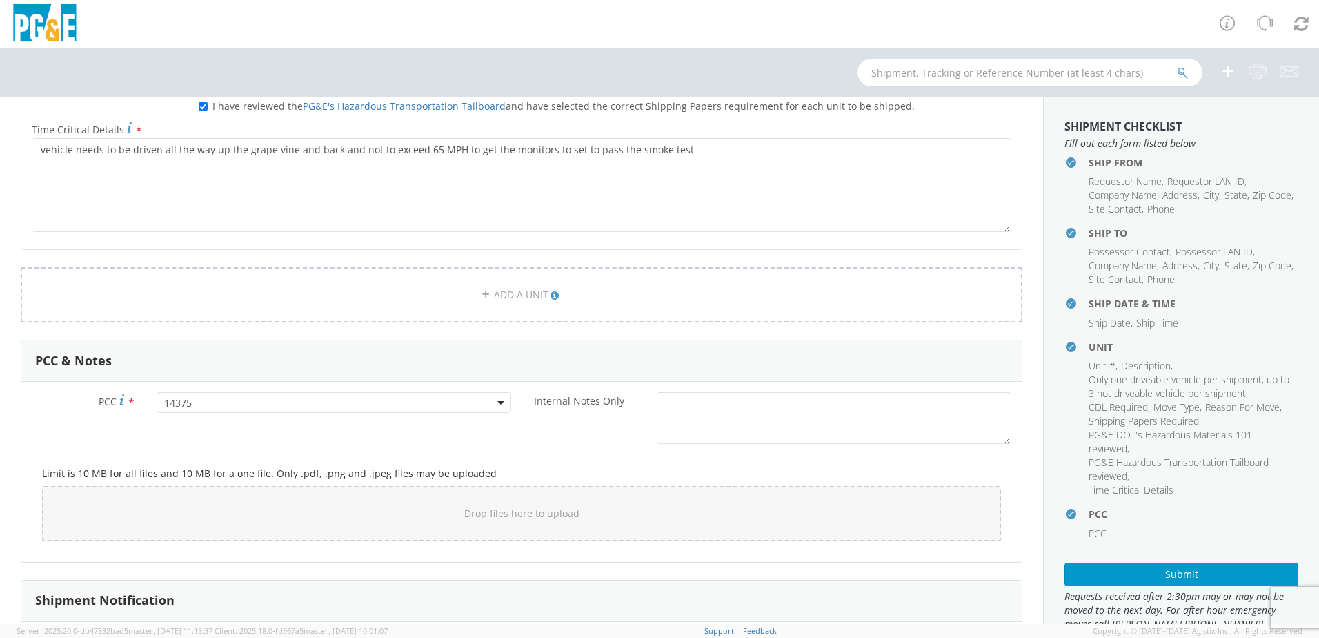
scroll to position [461, 0]
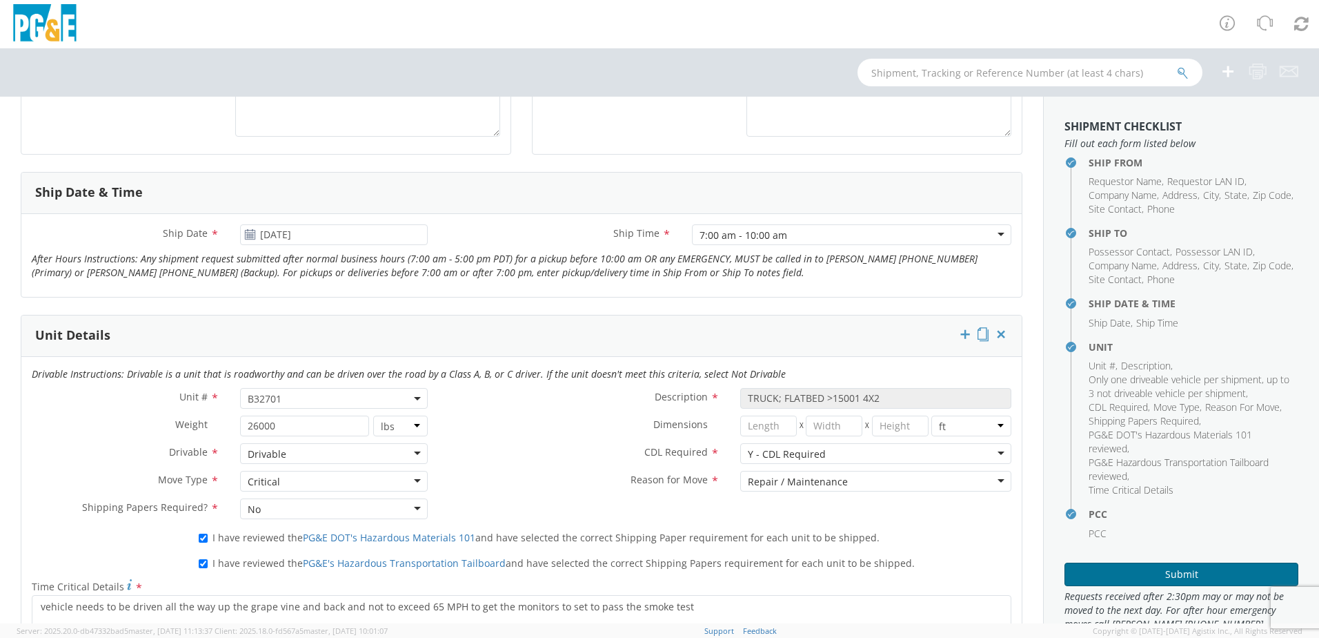
click at [1147, 573] on button "Submit" at bounding box center [1182, 573] width 234 height 23
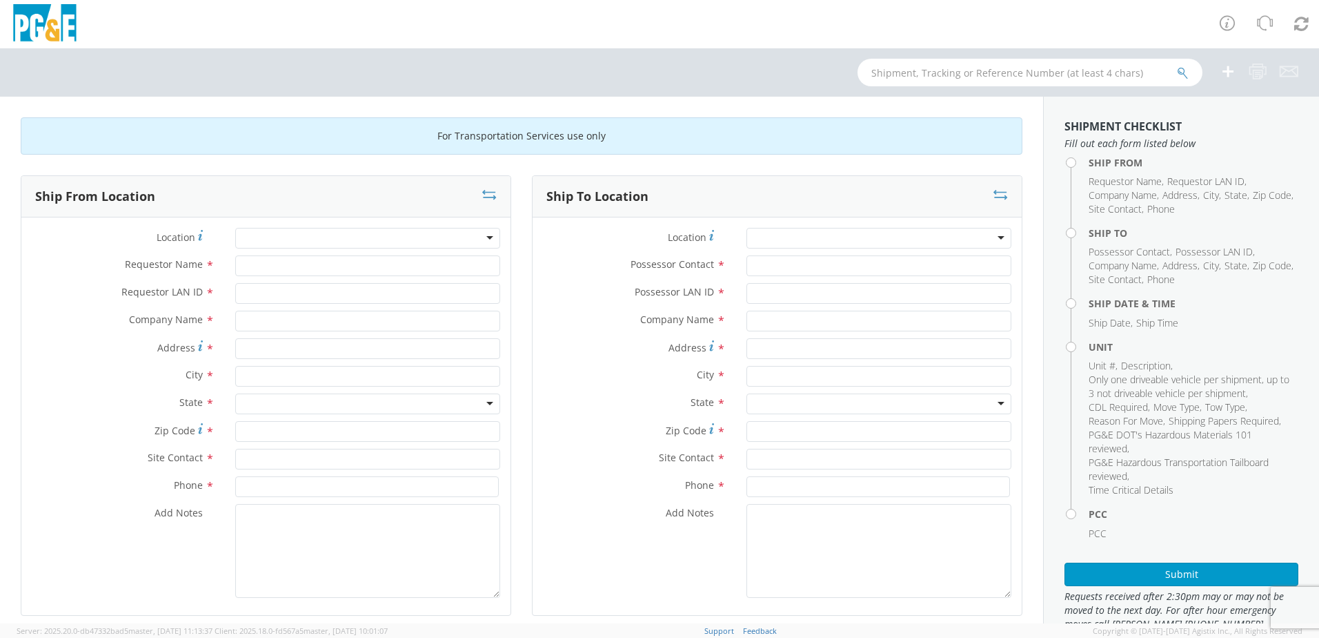
click at [362, 236] on div at bounding box center [367, 238] width 265 height 21
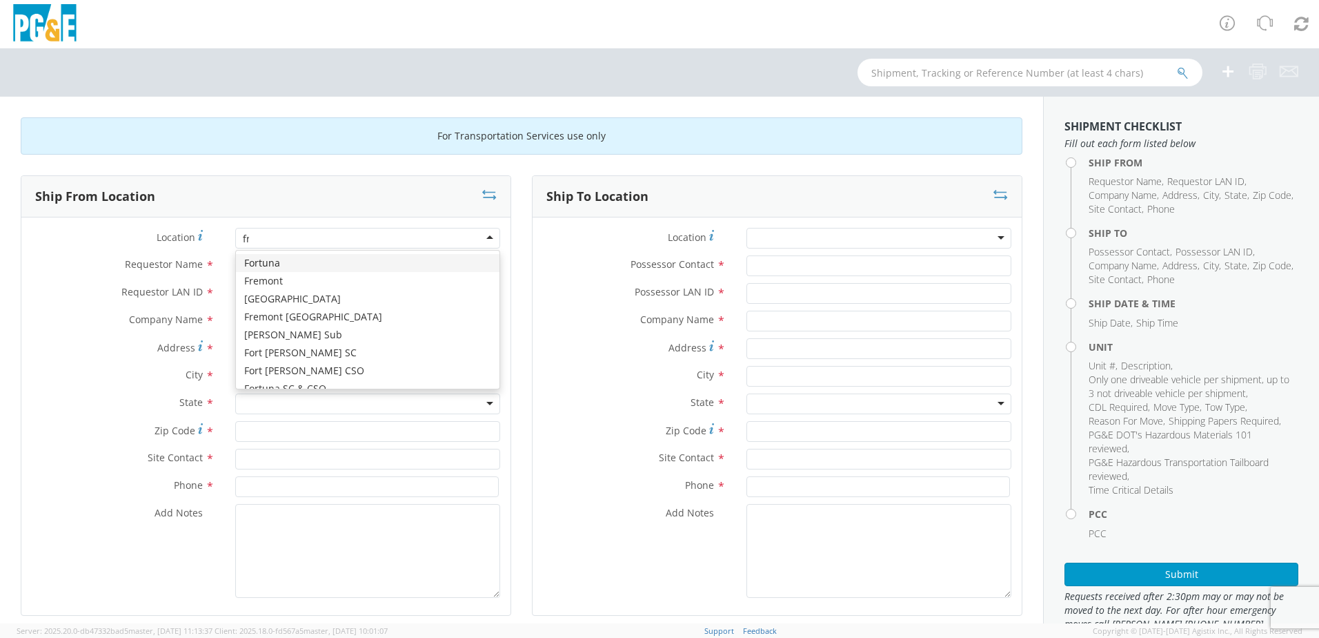
type input "fre"
type input "PG&E"
type input "[STREET_ADDRESS][PERSON_NAME]"
type input "Fremont"
type input "94538"
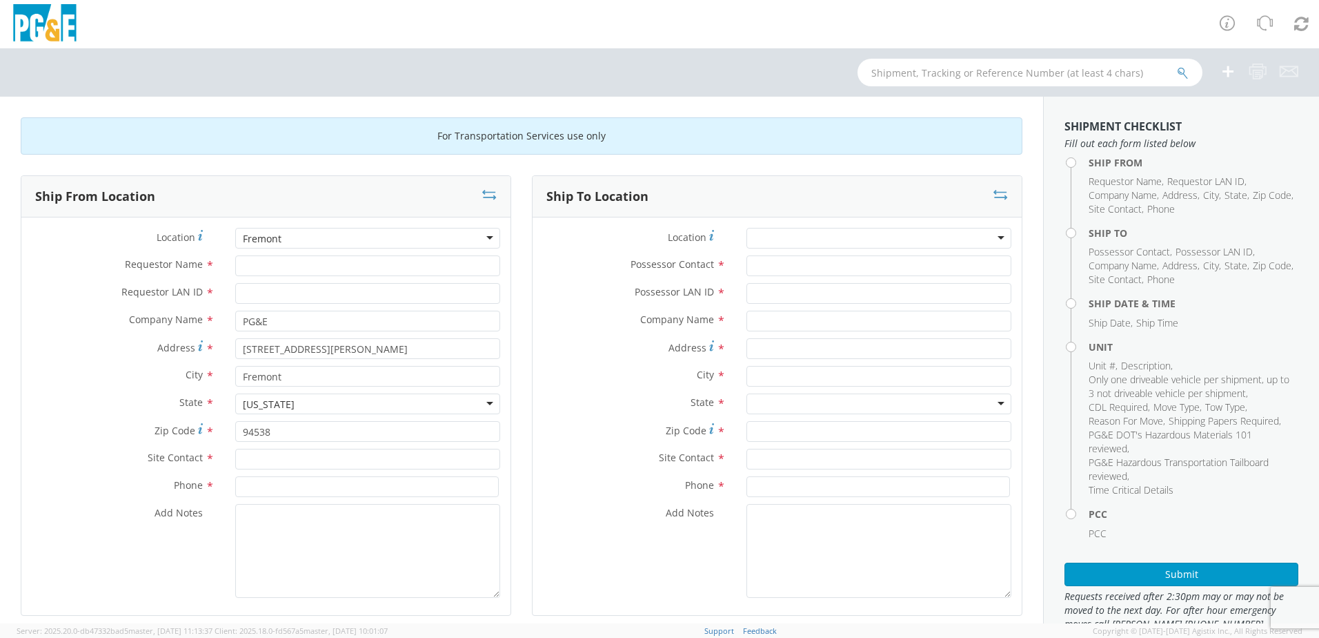
click at [362, 235] on div "Fremont" at bounding box center [367, 238] width 265 height 21
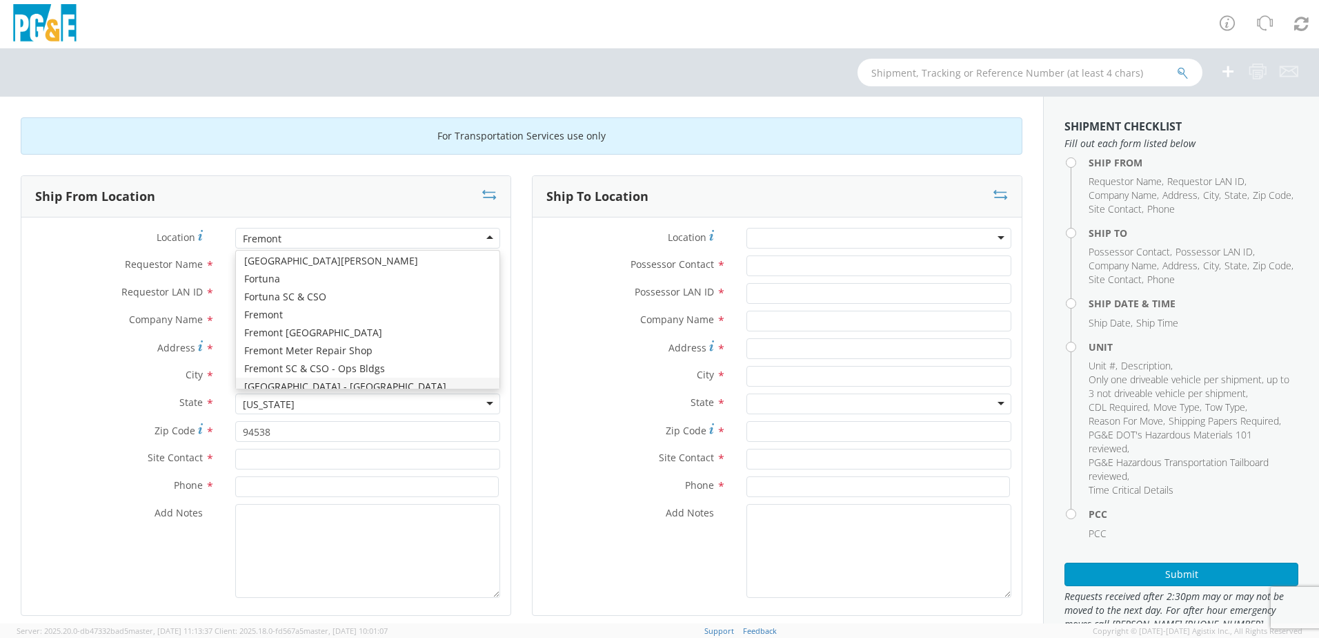
type input "[STREET_ADDRESS]"
type input "FREMONT"
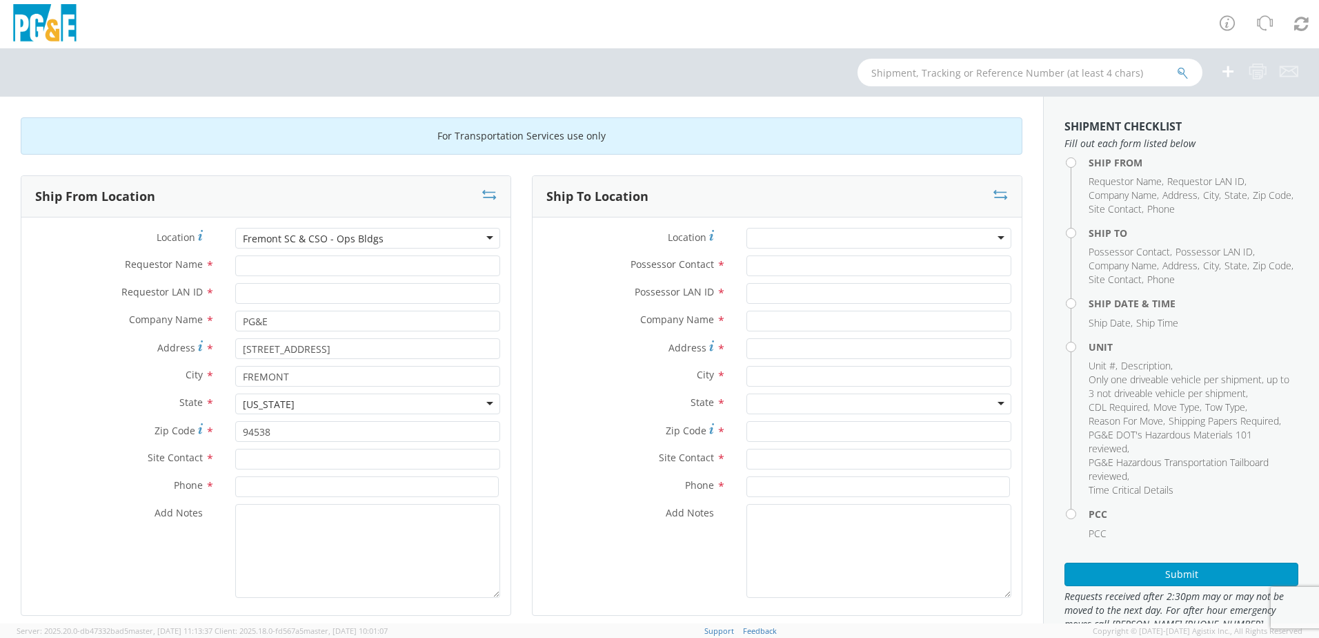
click at [858, 235] on div at bounding box center [879, 238] width 265 height 21
type input "fremont"
type input "PG&E"
type input "[STREET_ADDRESS]"
type input "FREMONT"
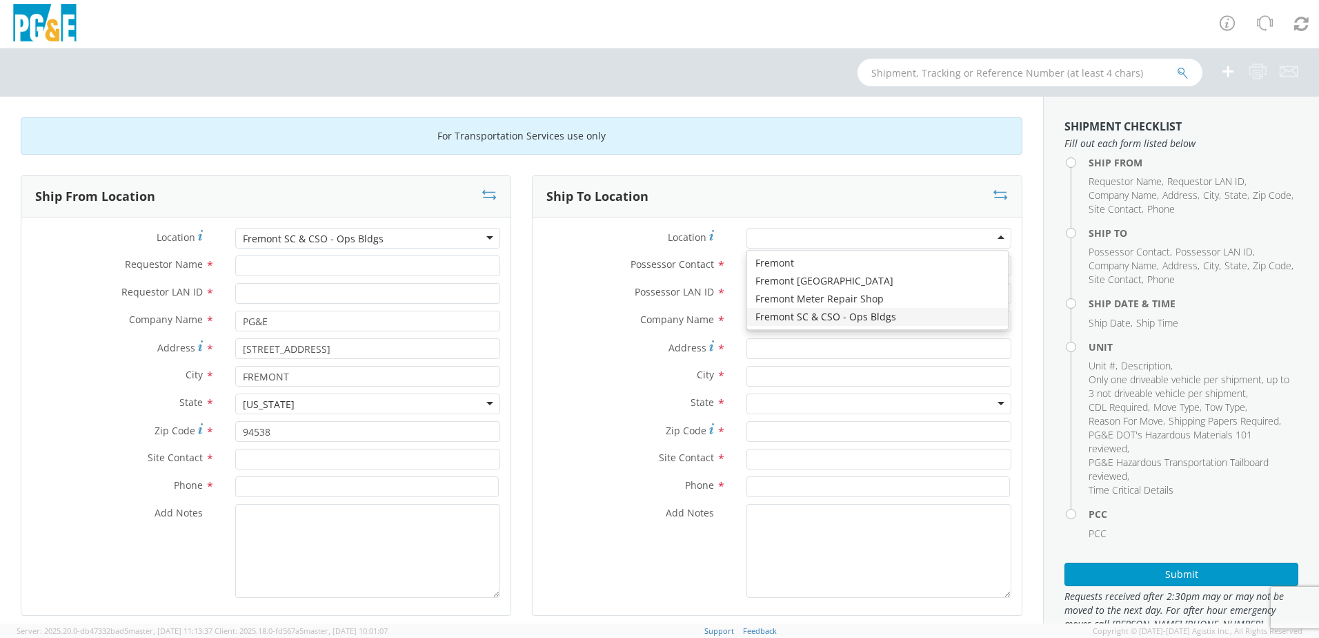
type input "94538"
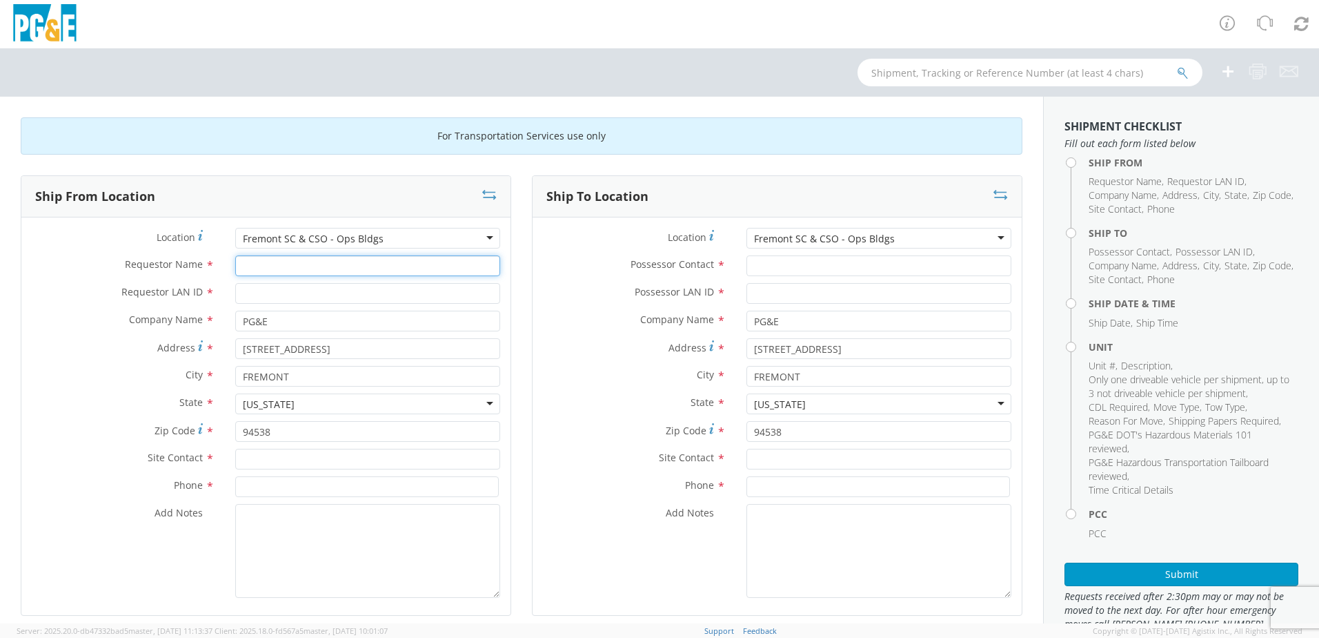
click at [342, 267] on input "Requestor Name *" at bounding box center [367, 265] width 265 height 21
type input "J"
drag, startPoint x: 347, startPoint y: 270, endPoint x: 224, endPoint y: 266, distance: 122.9
click at [225, 266] on div "[PERSON_NAME]" at bounding box center [368, 265] width 286 height 21
type input "[PERSON_NAME]"
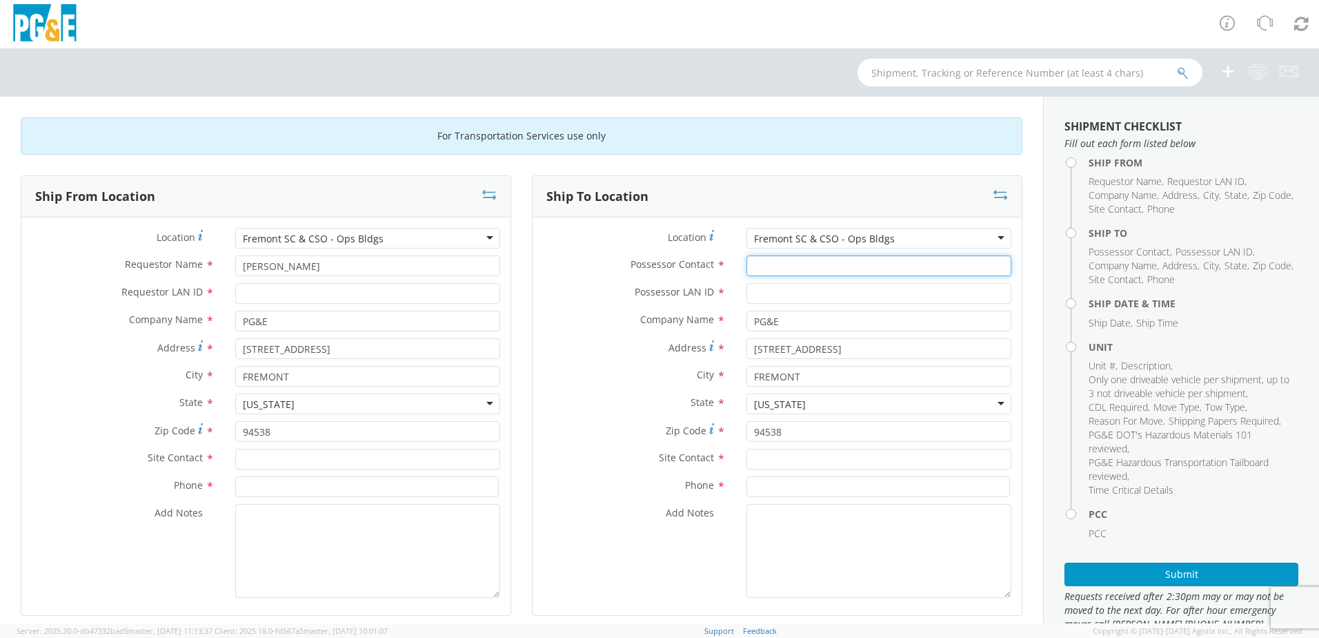
click at [847, 270] on input "Possessor Contact *" at bounding box center [879, 265] width 265 height 21
paste input "[PERSON_NAME]"
type input "[PERSON_NAME]"
click at [805, 460] on input "text" at bounding box center [879, 458] width 265 height 21
paste input "[PERSON_NAME]"
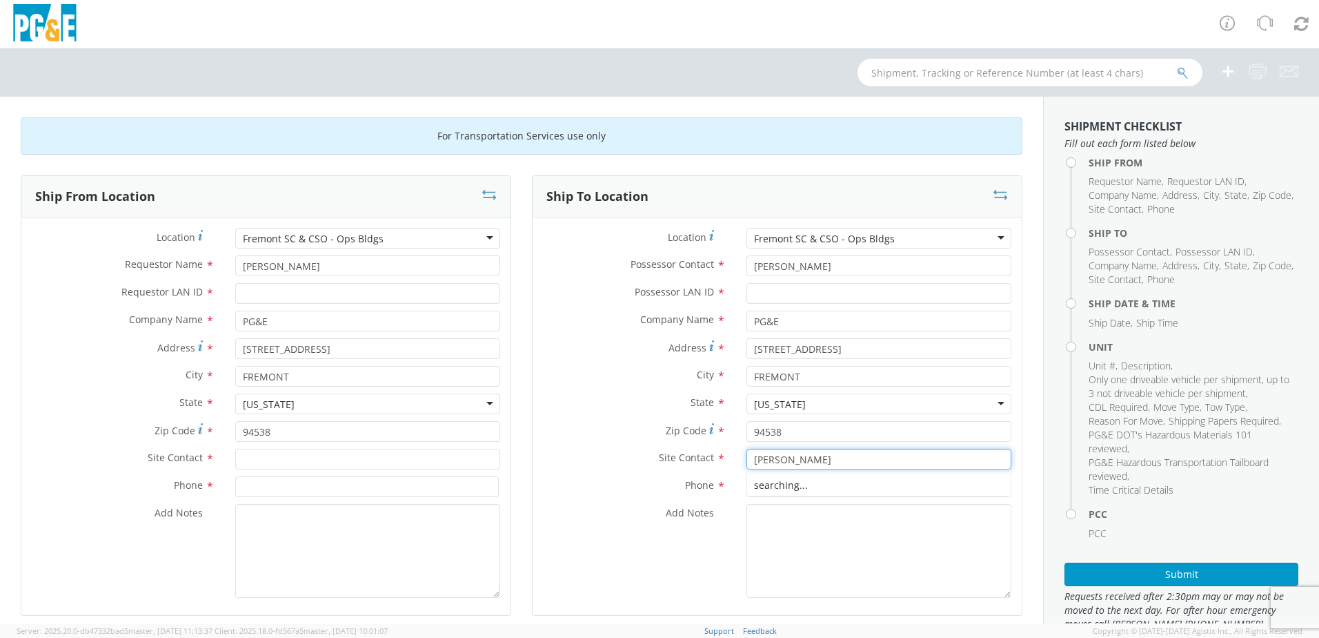
type input "[PERSON_NAME]"
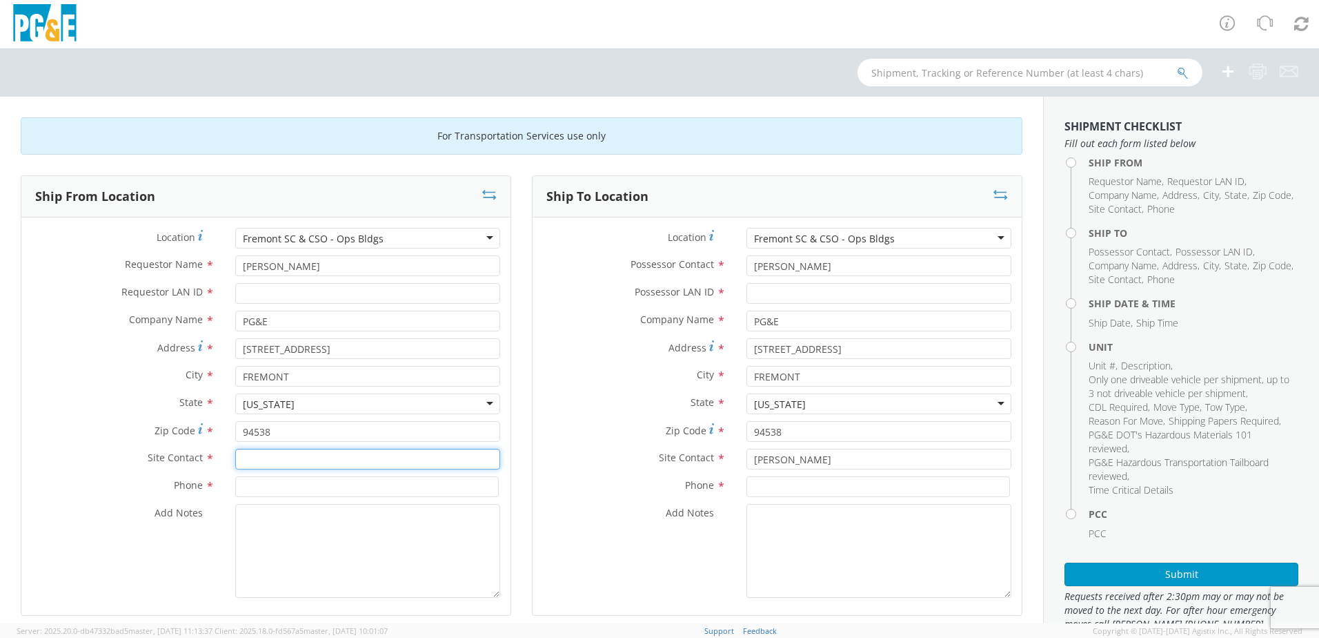
click at [338, 455] on input "text" at bounding box center [367, 458] width 265 height 21
paste input "[PERSON_NAME]"
type input "[PERSON_NAME]"
click at [782, 293] on input "Possessor LAN ID *" at bounding box center [879, 293] width 265 height 21
paste input "jwk9"
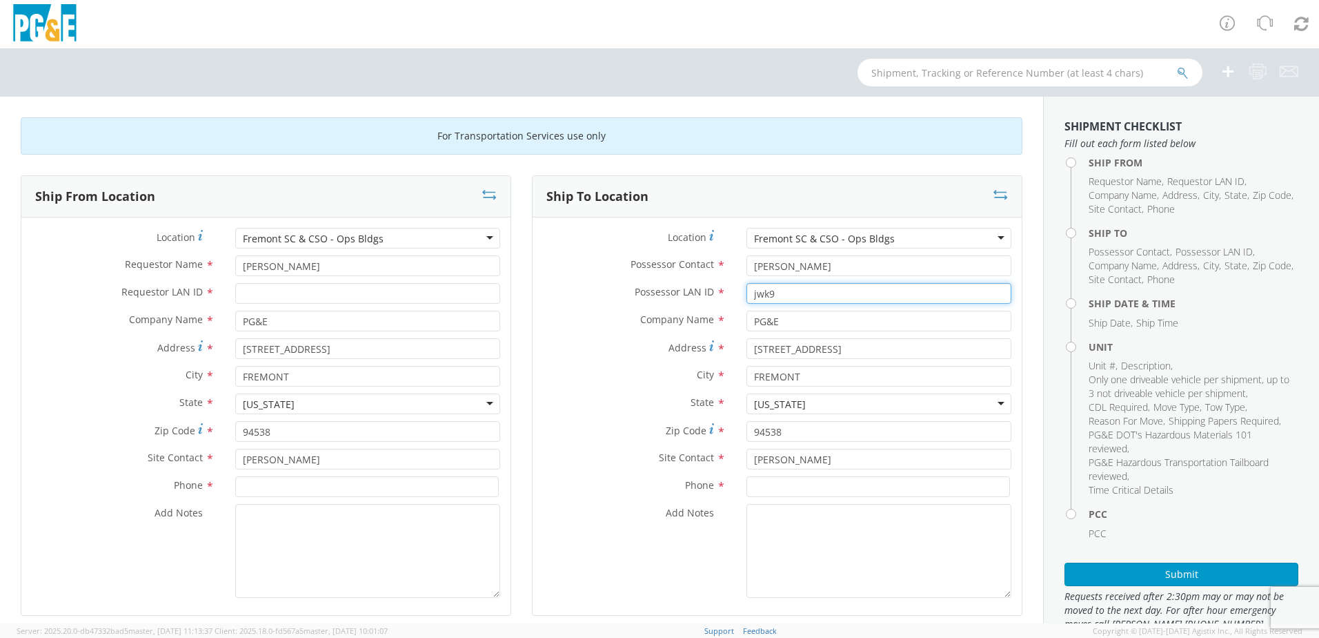
type input "jwk9"
click at [273, 284] on input "Requestor LAN ID *" at bounding box center [367, 293] width 265 height 21
paste input "jwk9"
type input "jwk9"
click at [296, 493] on input at bounding box center [367, 486] width 264 height 21
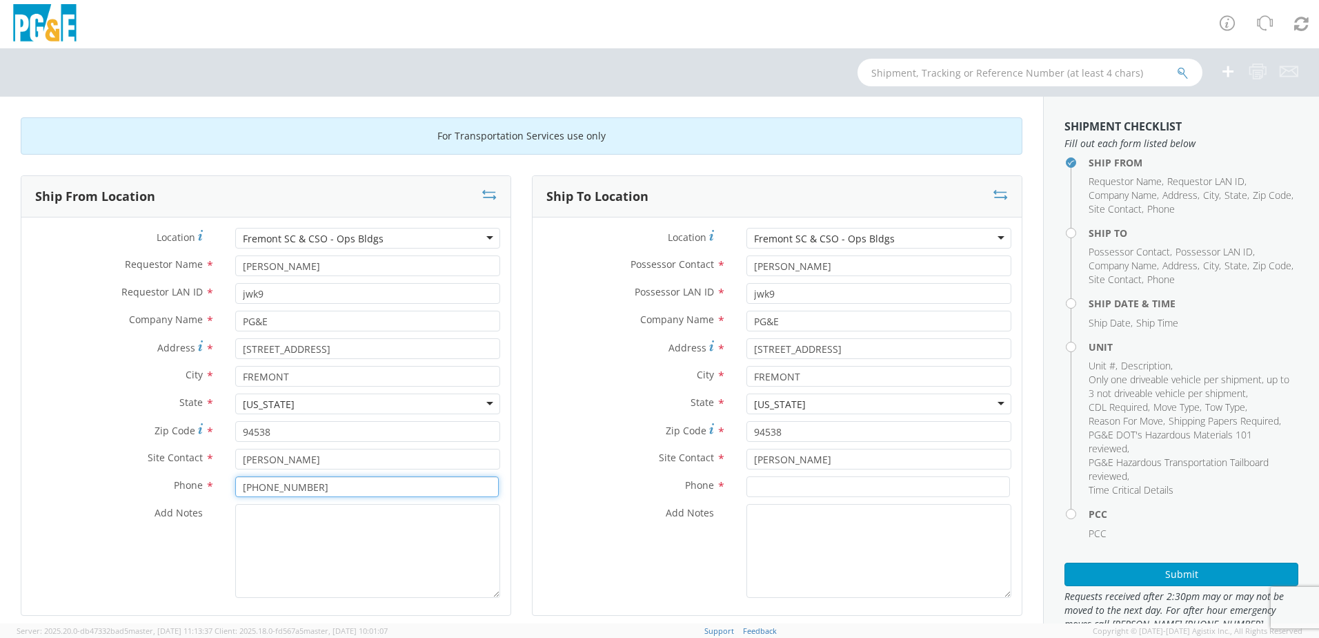
drag, startPoint x: 326, startPoint y: 489, endPoint x: 219, endPoint y: 492, distance: 106.3
click at [219, 492] on div "Phone * [PHONE_NUMBER]" at bounding box center [265, 486] width 489 height 21
type input "[PHONE_NUMBER]"
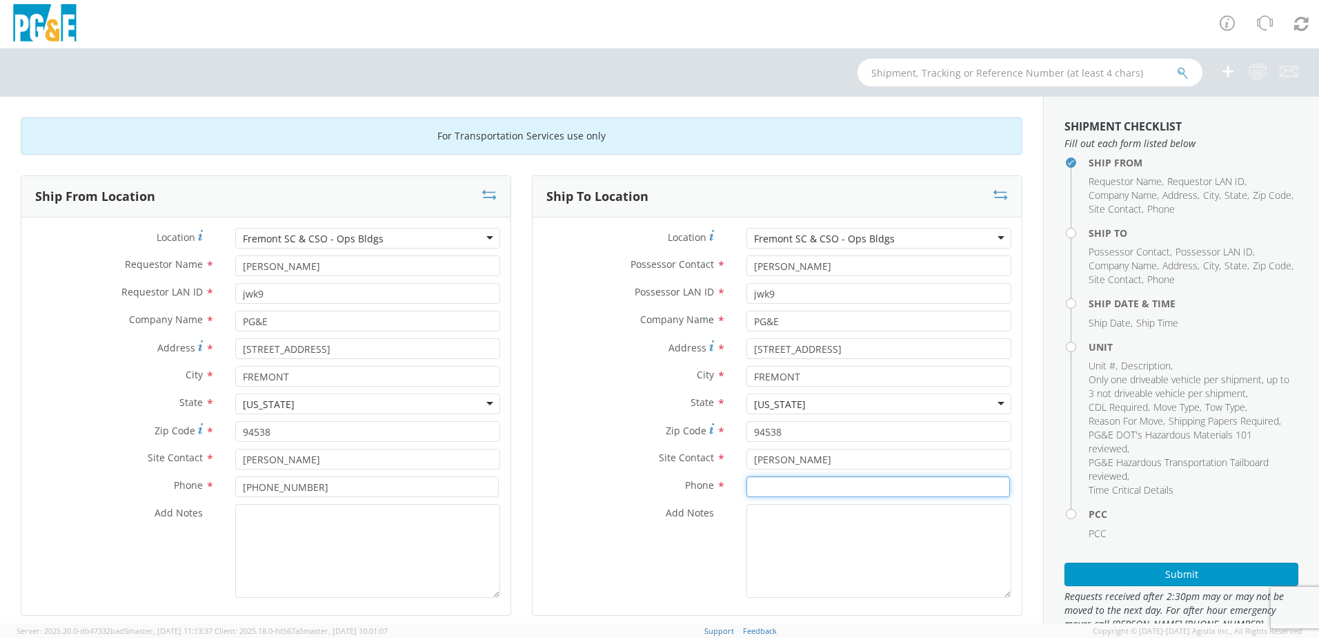
click at [827, 489] on input at bounding box center [879, 486] width 264 height 21
paste input "[PHONE_NUMBER]"
type input "[PHONE_NUMBER]"
click at [515, 522] on div "Ship From Location Location * [GEOGRAPHIC_DATA] [GEOGRAPHIC_DATA] & CSO - Ops B…" at bounding box center [265, 403] width 511 height 457
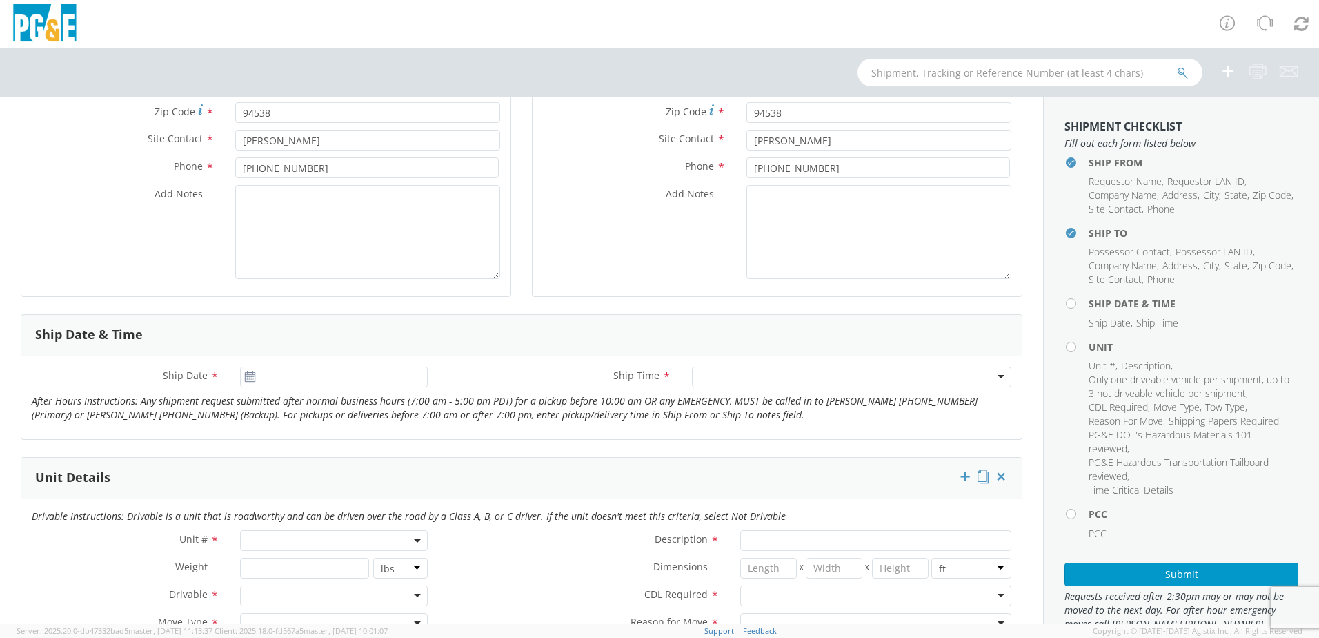
scroll to position [345, 0]
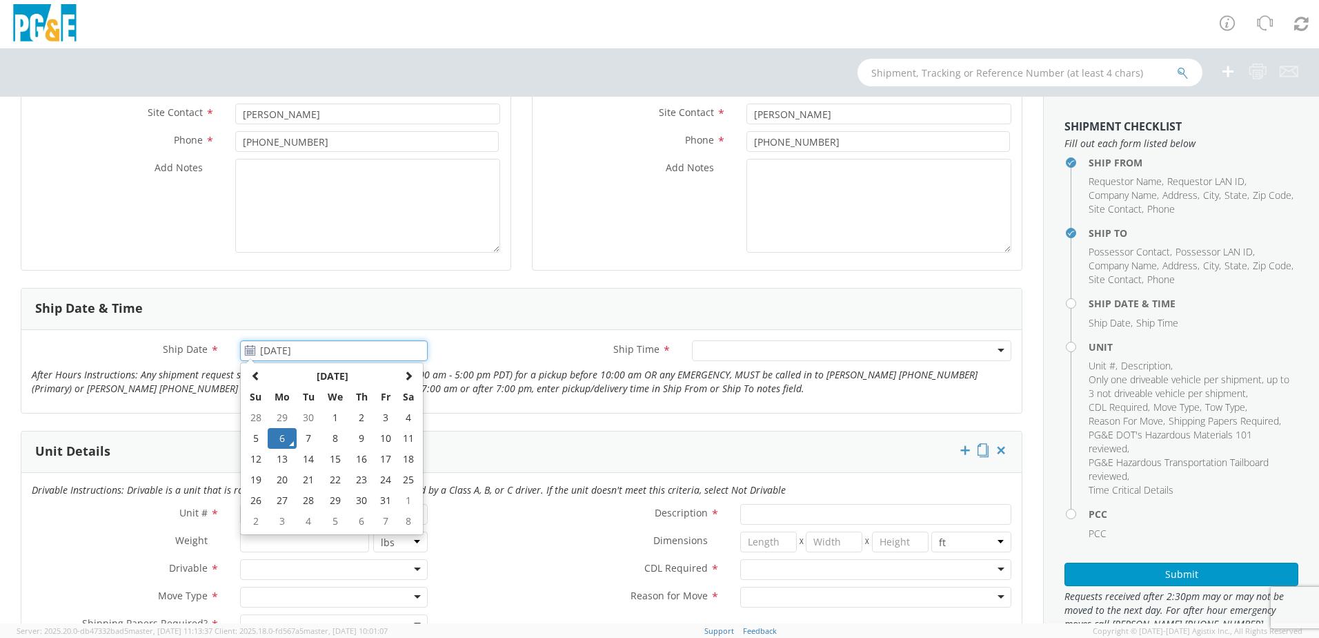
click at [357, 342] on input "[DATE]" at bounding box center [334, 350] width 188 height 21
click at [337, 440] on td "8" at bounding box center [335, 438] width 29 height 21
type input "[DATE]"
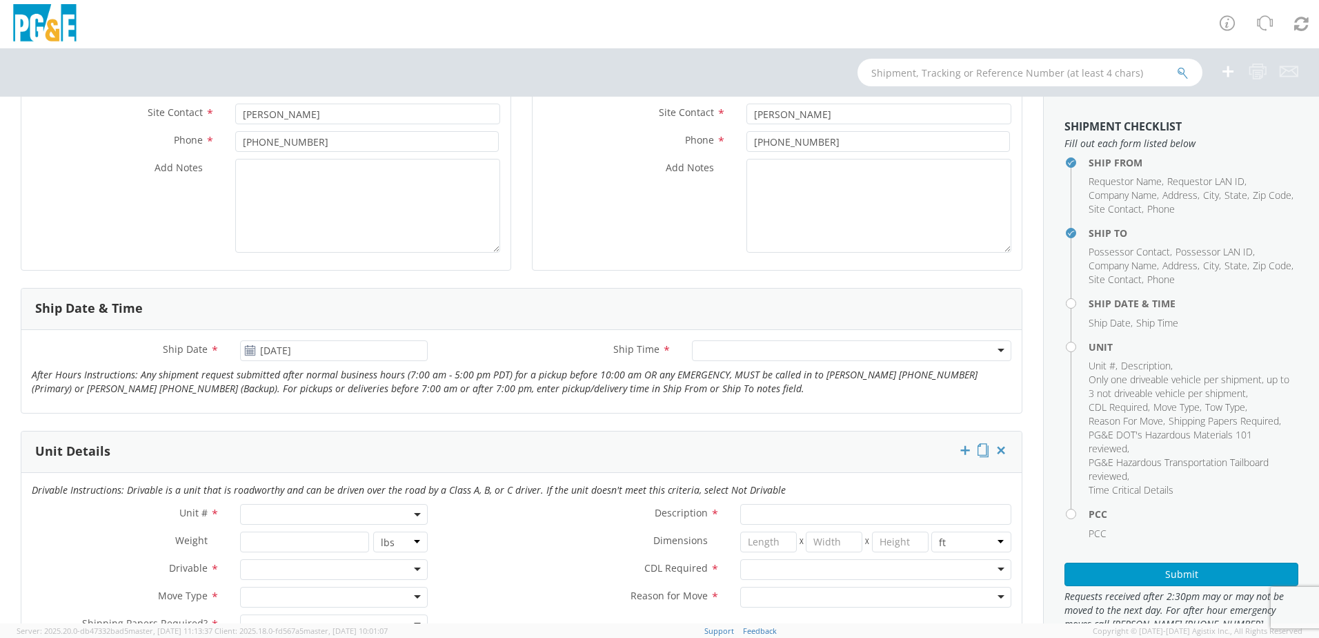
click at [755, 347] on div at bounding box center [851, 350] width 319 height 21
click at [335, 512] on span at bounding box center [334, 514] width 188 height 21
click at [326, 534] on input "search" at bounding box center [333, 536] width 179 height 21
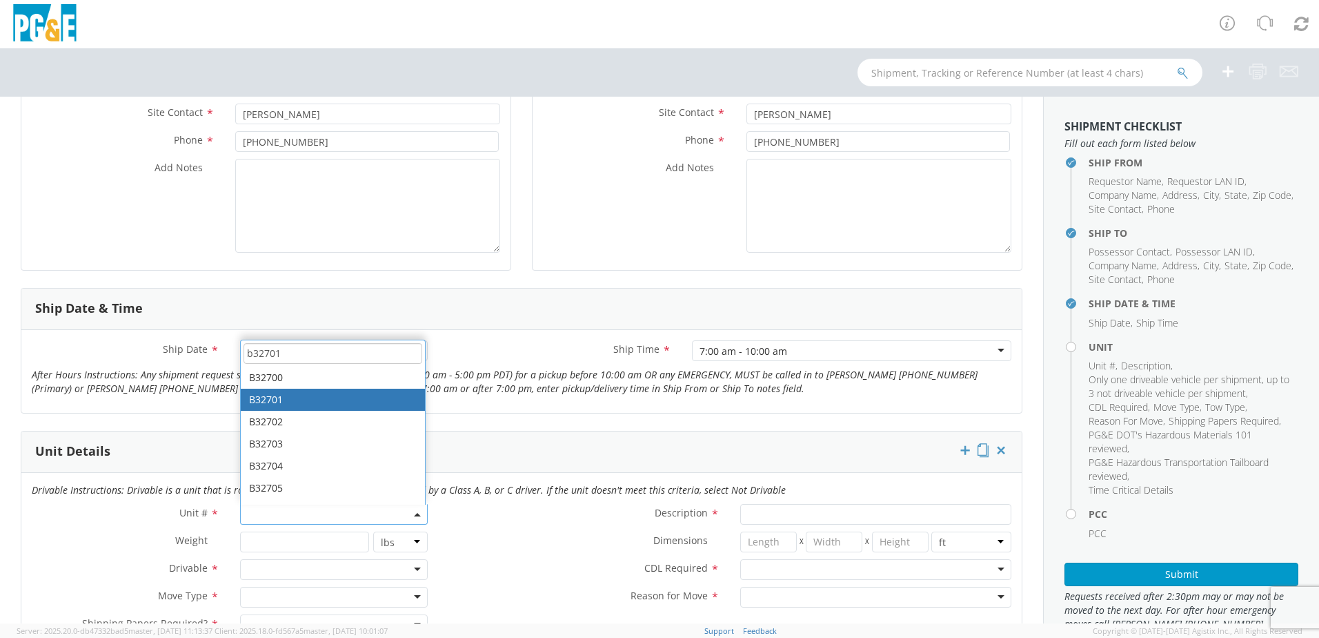
type input "b32701"
type input "TRUCK; FLATBED >15001 4X2"
type input "26000"
select select "B32701"
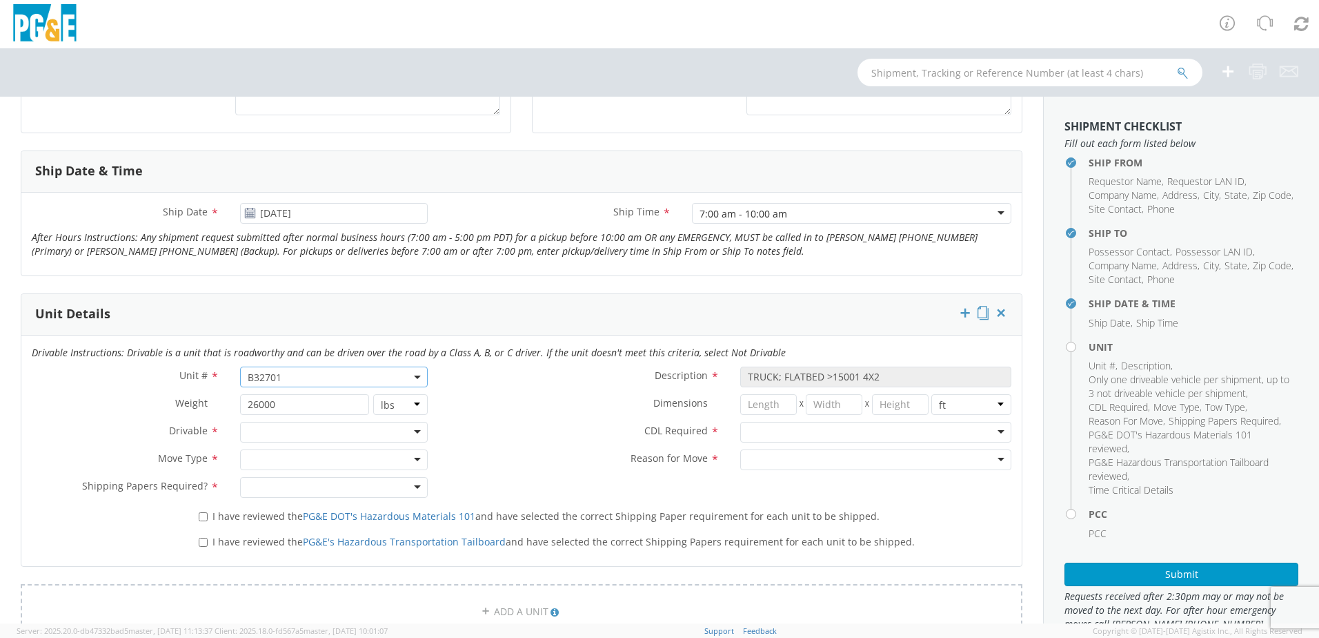
scroll to position [483, 0]
click at [354, 434] on div at bounding box center [334, 431] width 188 height 21
click at [346, 461] on div at bounding box center [334, 458] width 188 height 21
click at [333, 493] on div at bounding box center [334, 486] width 188 height 21
drag, startPoint x: 199, startPoint y: 517, endPoint x: 201, endPoint y: 526, distance: 8.4
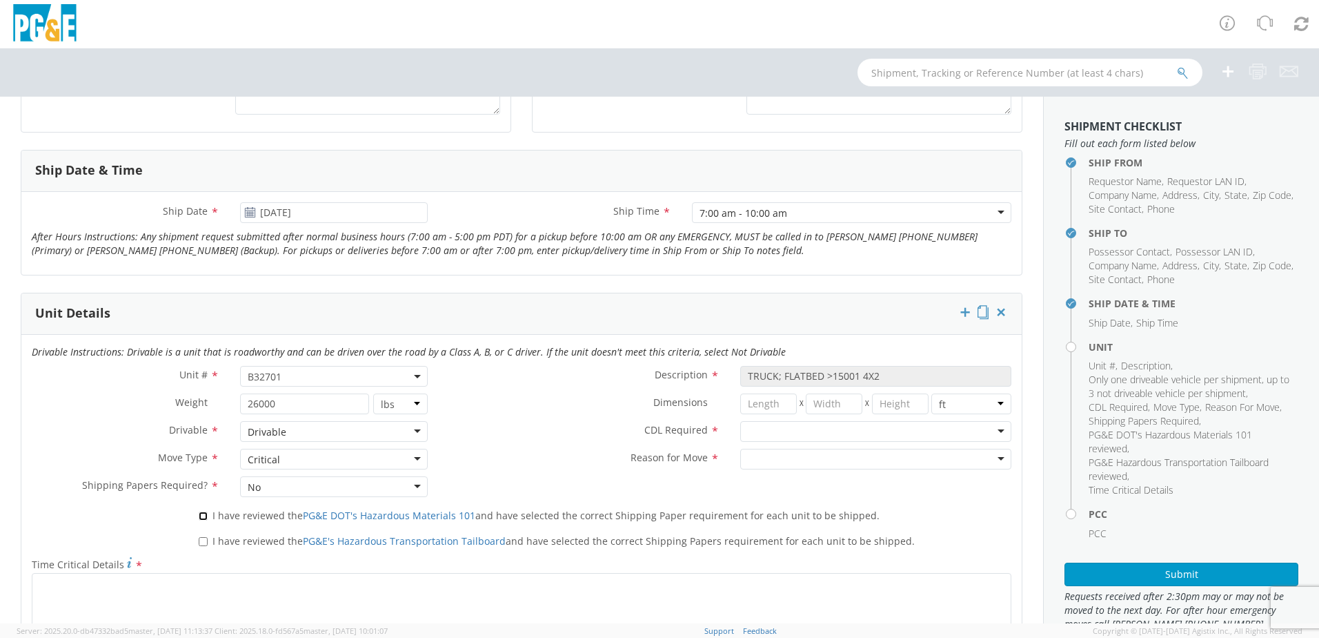
click at [200, 520] on input "I have reviewed the PG&E DOT's Hazardous Materials 101 and have selected the co…" at bounding box center [203, 515] width 9 height 9
checkbox input "true"
click at [203, 539] on input "I have reviewed the PG&E's Hazardous Transportation Tailboard and have selected…" at bounding box center [203, 541] width 9 height 9
checkbox input "true"
click at [862, 433] on div at bounding box center [875, 431] width 271 height 21
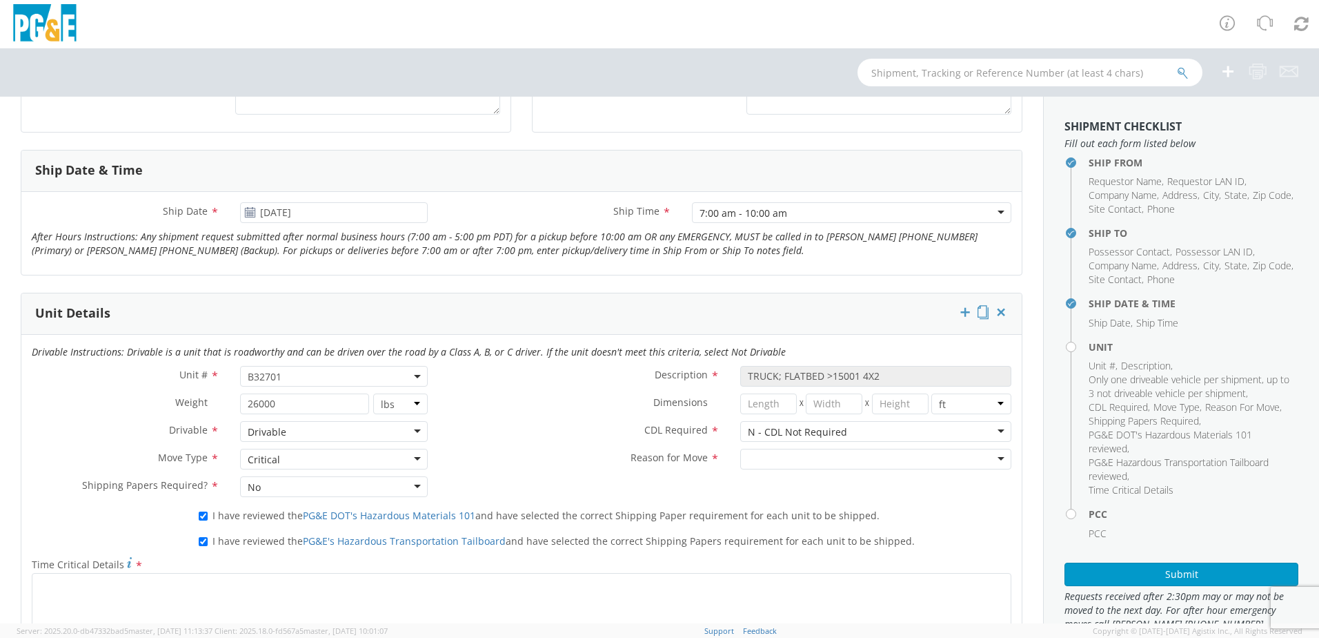
click at [852, 432] on div "N - CDL Not Required" at bounding box center [875, 431] width 271 height 21
click at [843, 462] on div at bounding box center [875, 458] width 271 height 21
click at [531, 447] on div "CDL Required * Y - CDL Required Y - CDL Required N - CDL Not Required Y - CDL R…" at bounding box center [730, 435] width 584 height 28
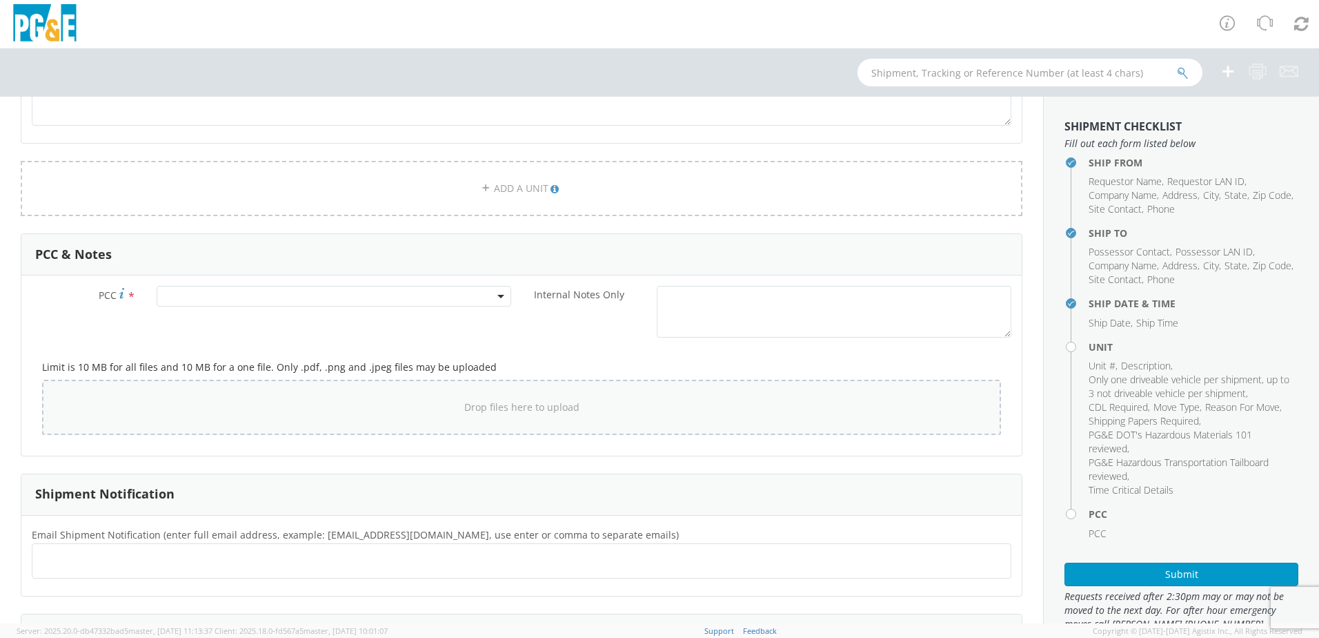
scroll to position [1035, 0]
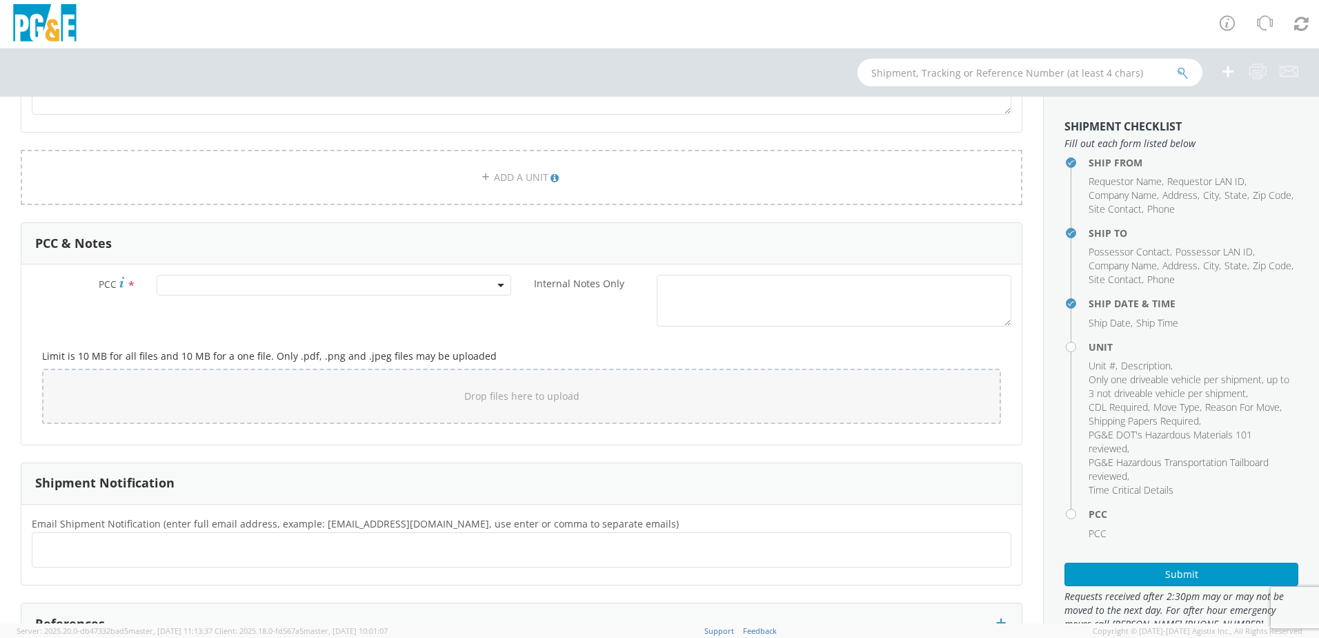
click at [366, 285] on span at bounding box center [334, 285] width 355 height 21
click at [420, 310] on input "number" at bounding box center [332, 307] width 344 height 21
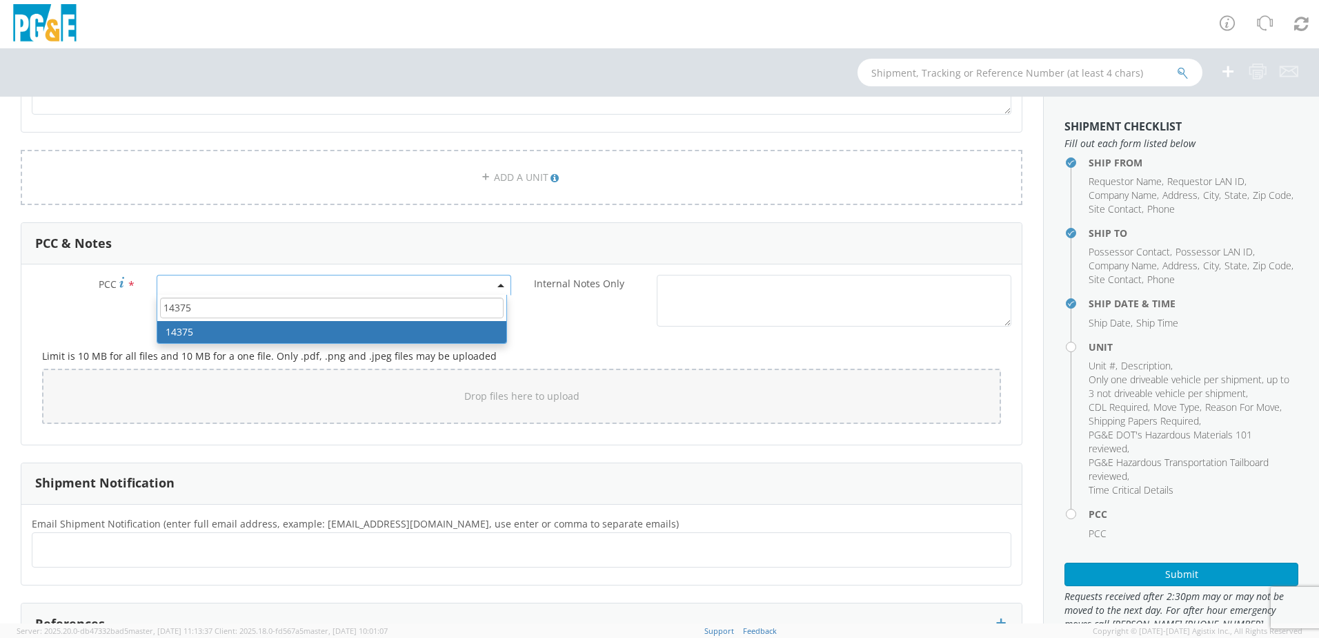
type input "14375"
select select "14375"
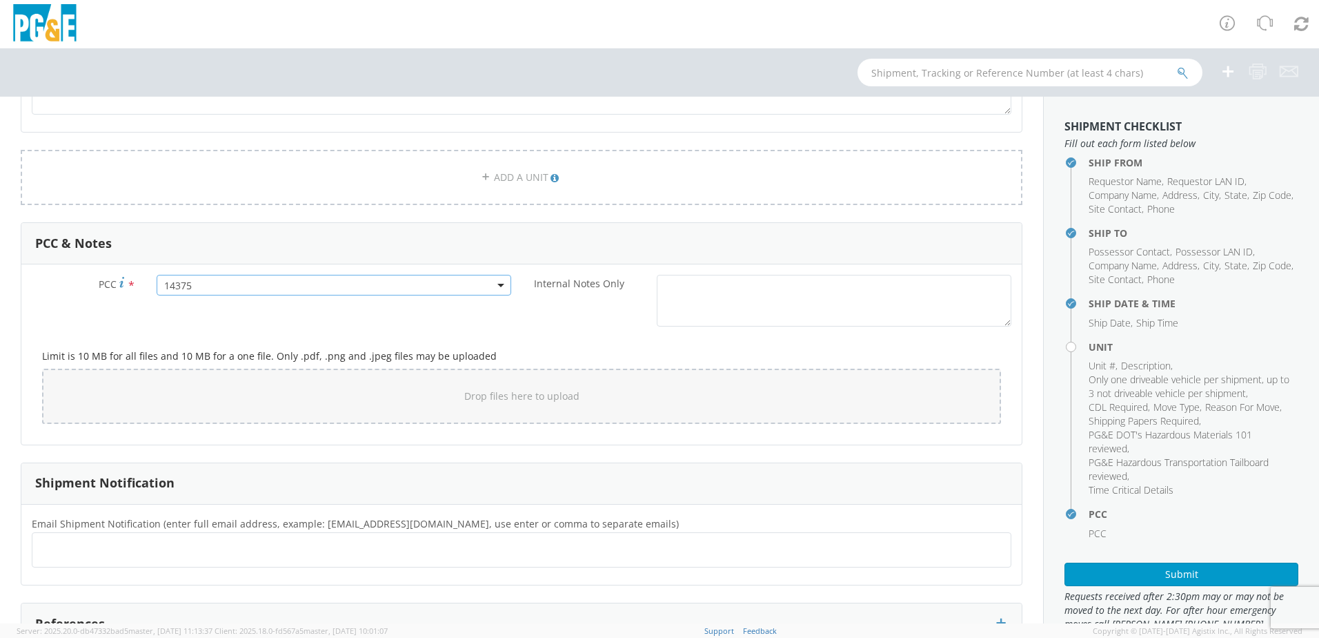
click at [563, 328] on div "Internal Notes Only *" at bounding box center [772, 304] width 500 height 59
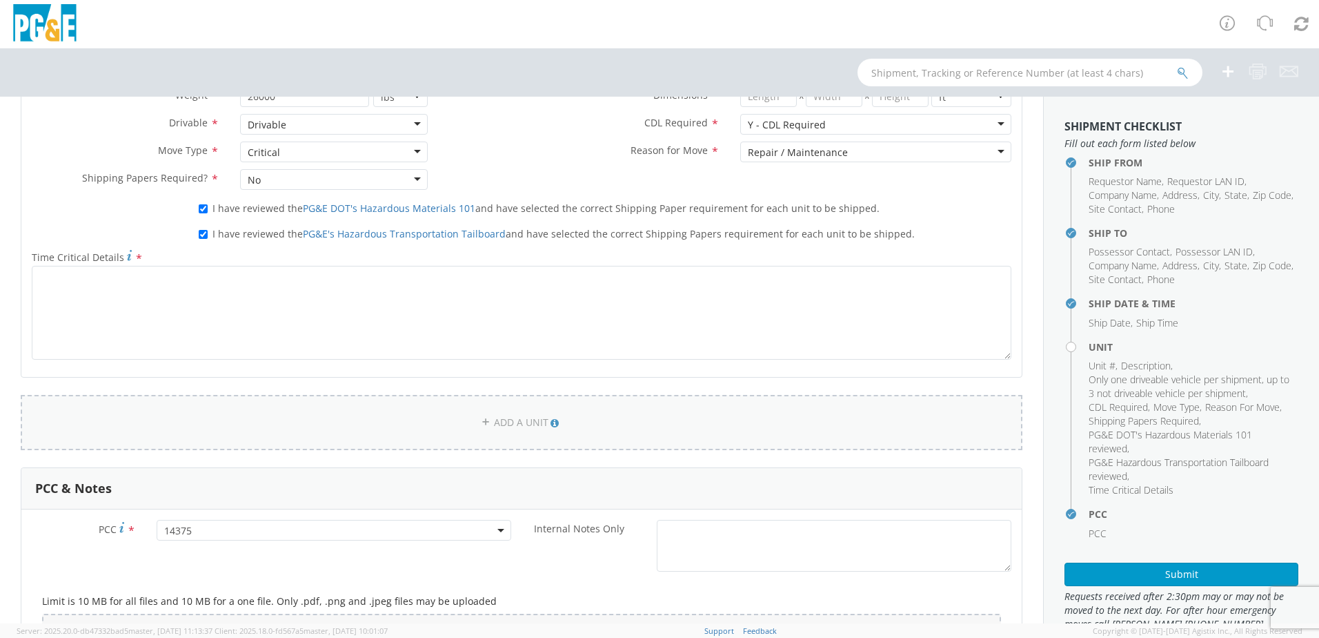
scroll to position [736, 0]
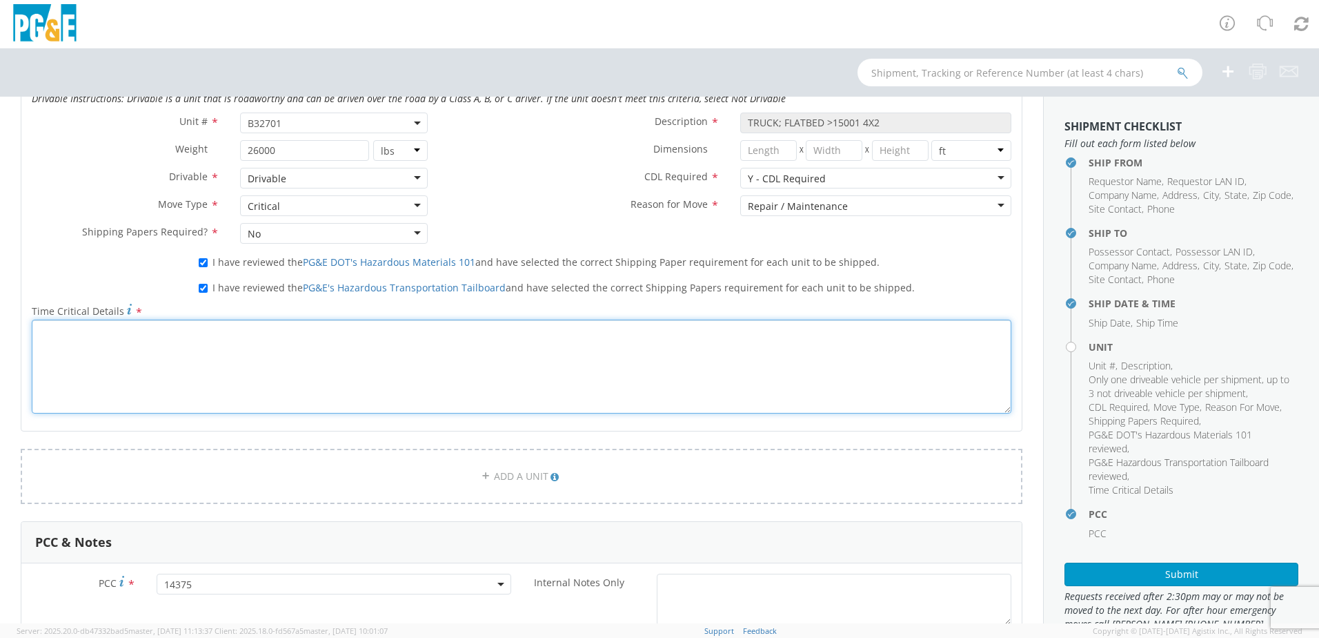
click at [105, 355] on textarea "Time Critical Details *" at bounding box center [522, 366] width 980 height 94
paste textarea "vehicle needs to be driven all the way up the grape vine and back and not to ex…"
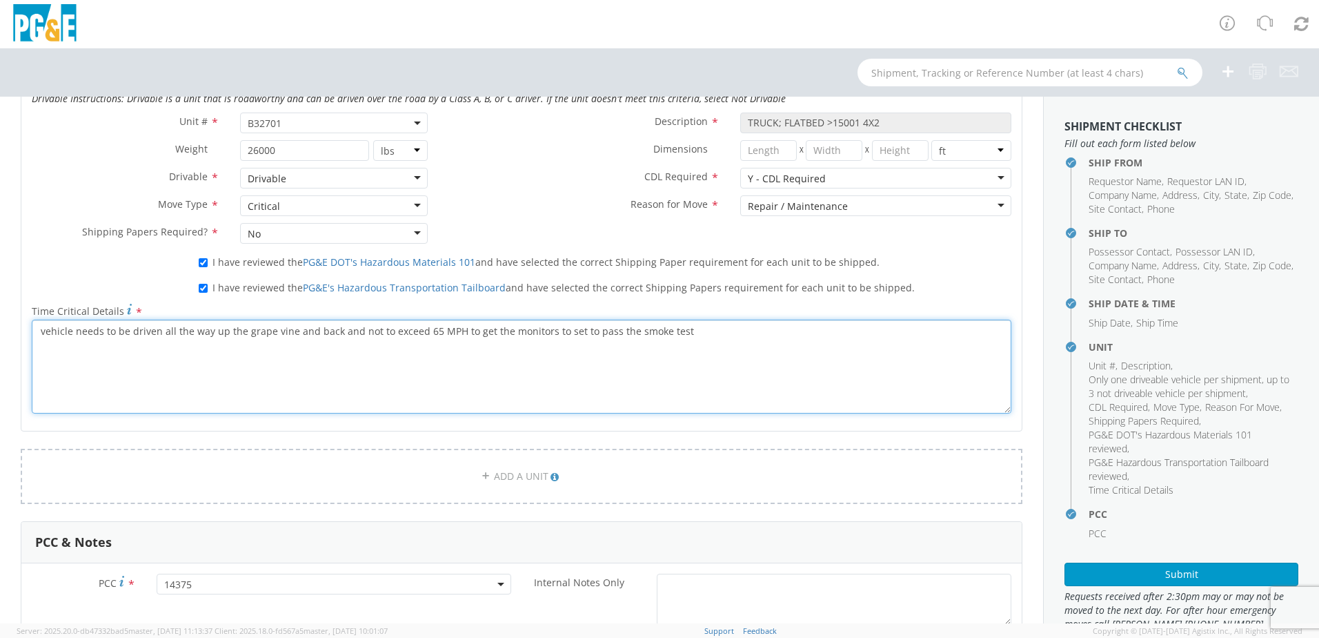
type textarea "vehicle needs to be driven all the way up the grape vine and back and not to ex…"
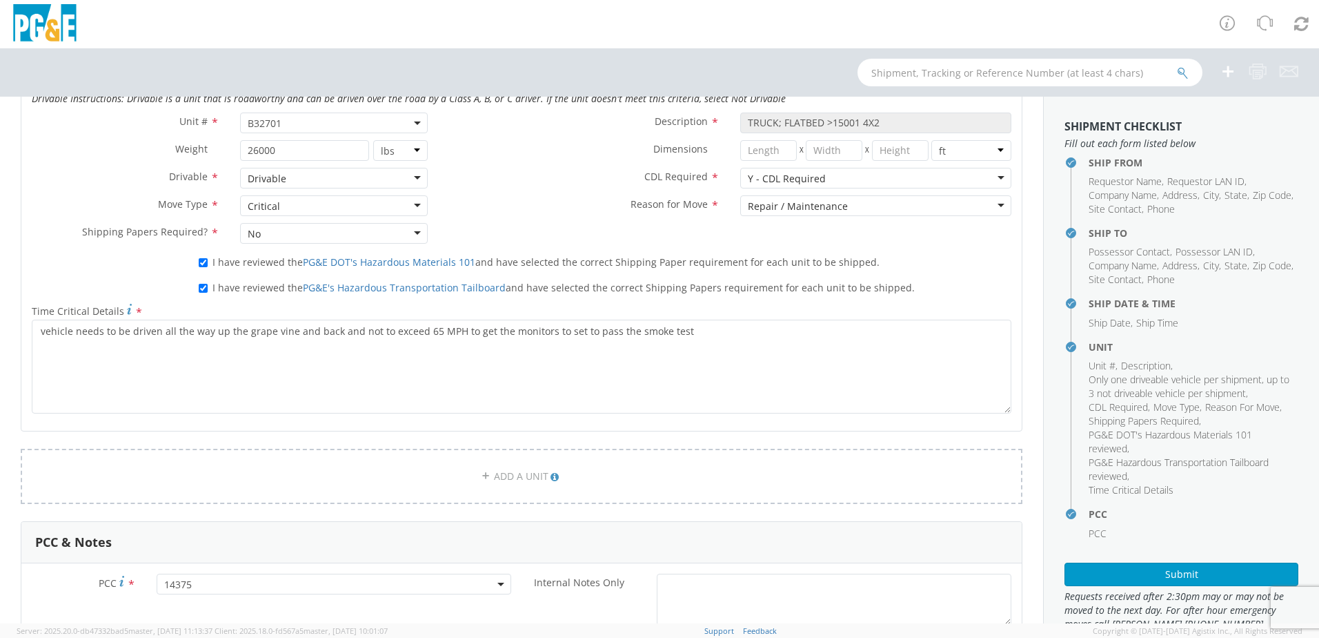
click at [952, 273] on div "I have reviewed the PG&E DOT's Hazardous Materials 101 and have selected the co…" at bounding box center [605, 263] width 834 height 26
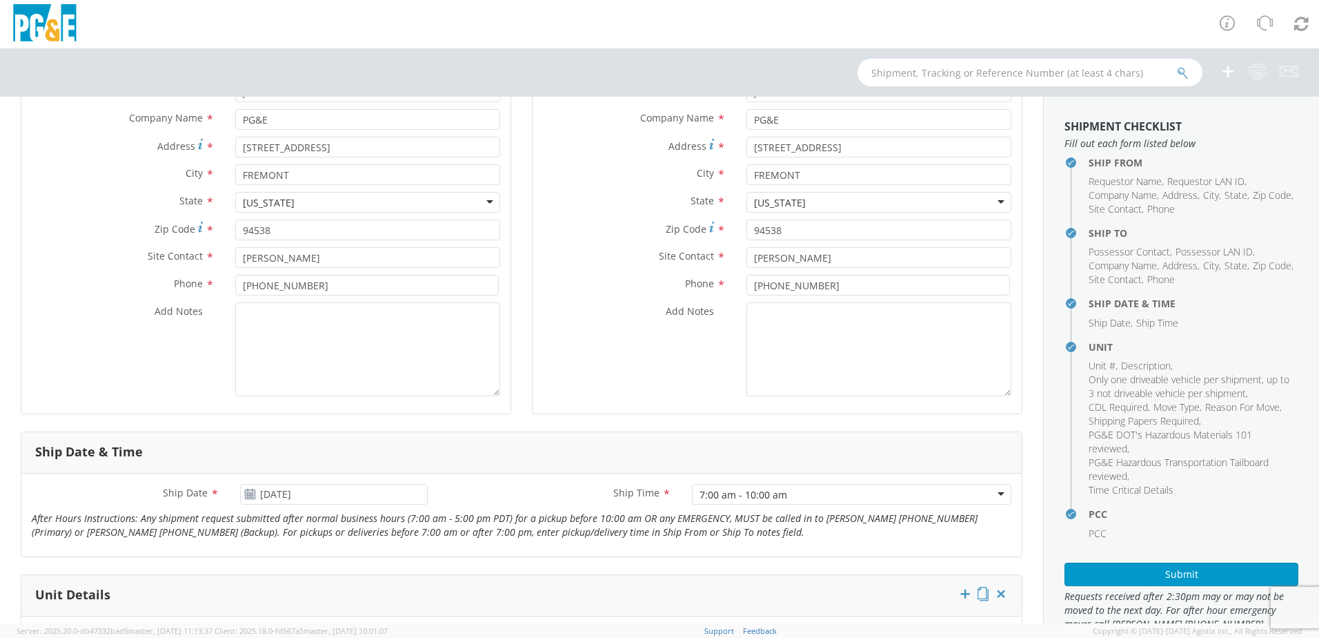
scroll to position [184, 0]
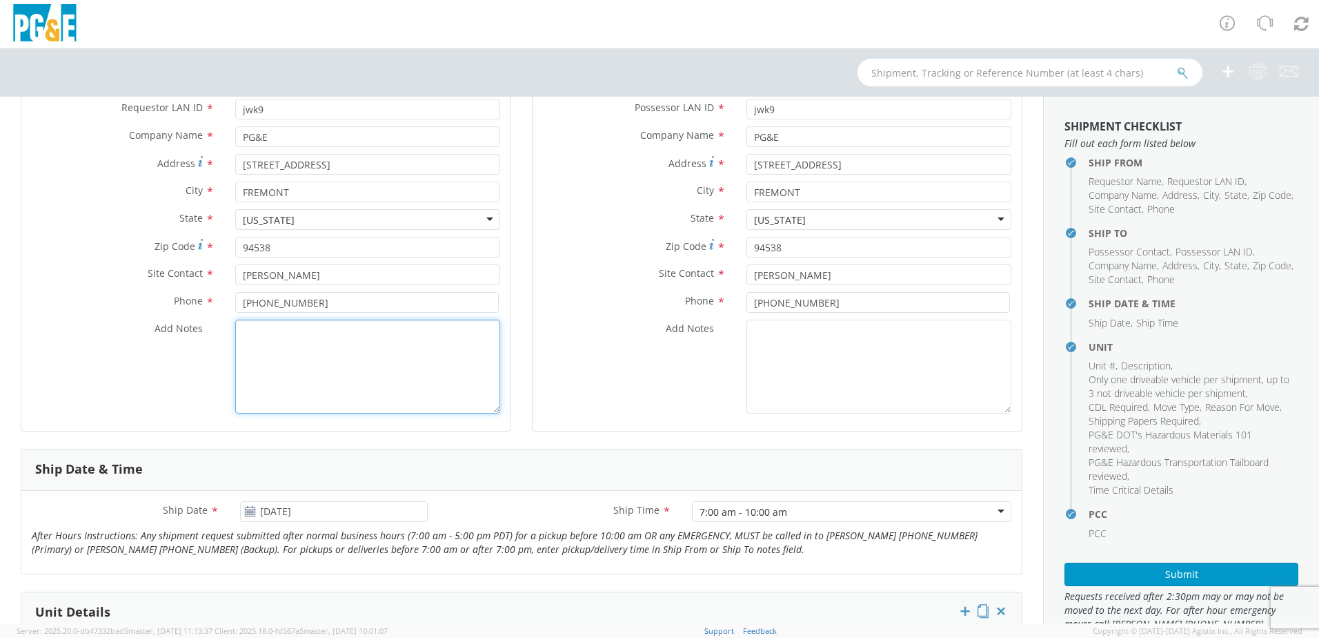
click at [325, 350] on textarea "Add Notes *" at bounding box center [367, 366] width 265 height 94
paste textarea "vehicle needs to be driven all the way up the grape vine and back and not to ex…"
type textarea "vehicle needs to be driven all the way up the grape vine and back and not to ex…"
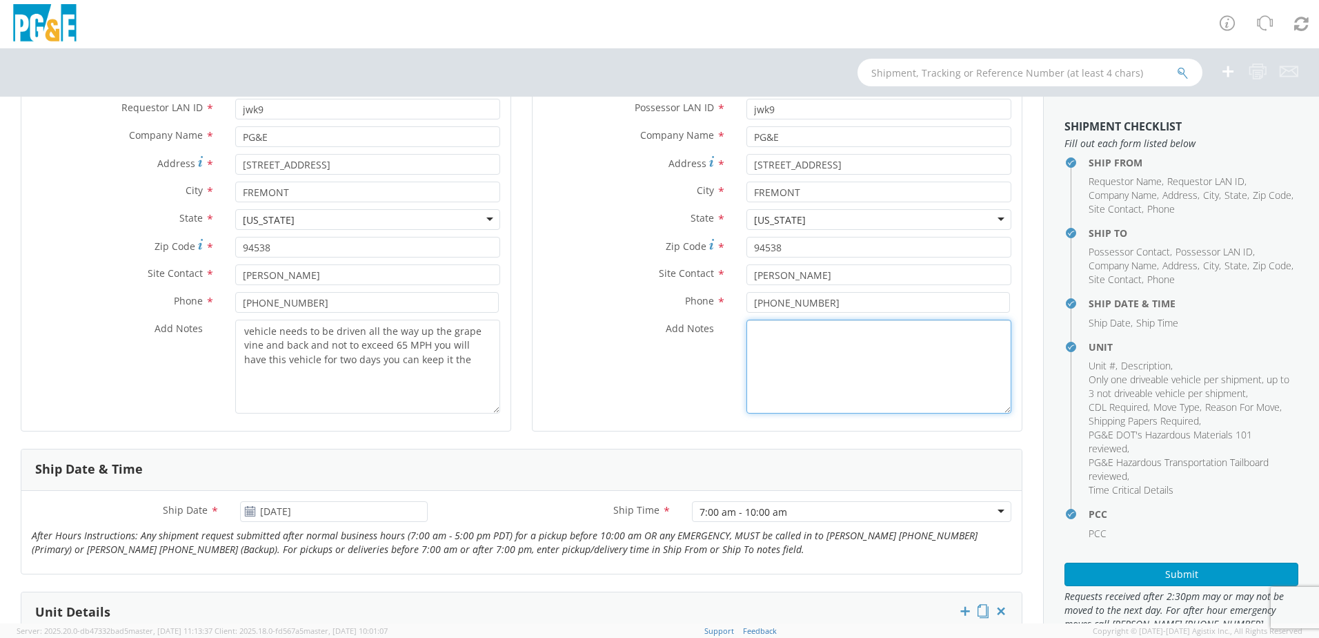
click at [808, 344] on textarea "Add Notes *" at bounding box center [879, 366] width 265 height 94
paste textarea "first day and bring it back the second day"
type textarea "first day and bring it back the second day"
click at [606, 364] on div "Add Notes * first day and bring it back the second day" at bounding box center [777, 366] width 489 height 94
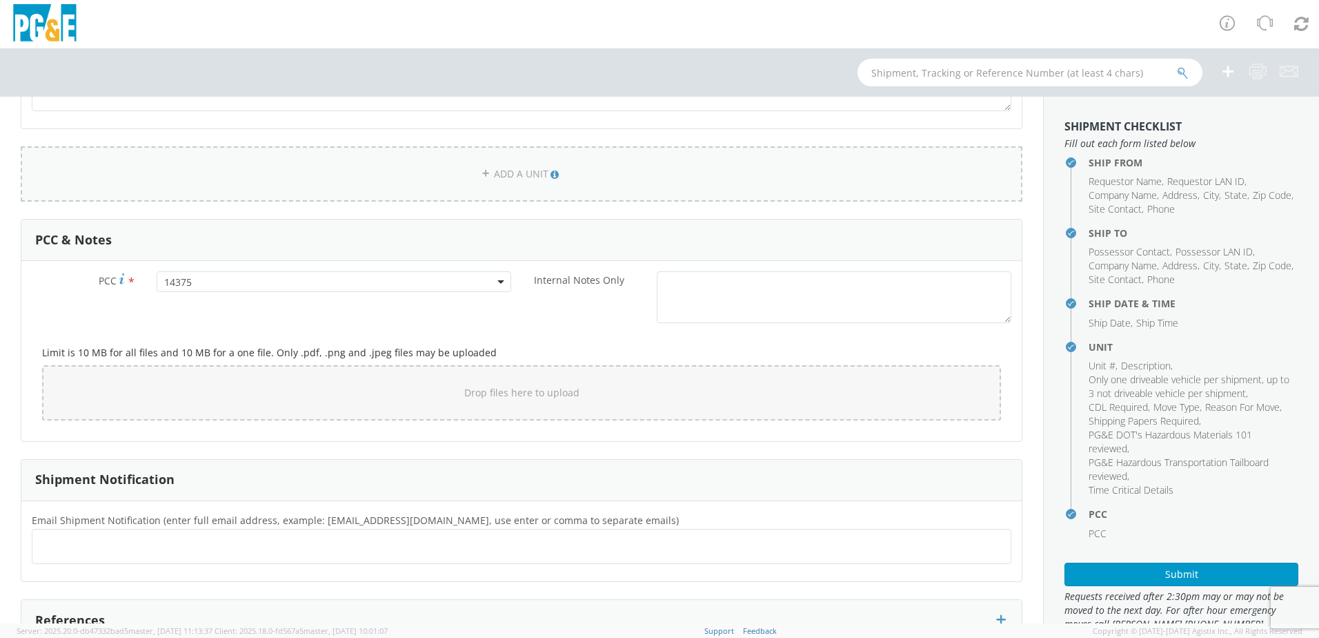
scroll to position [1150, 0]
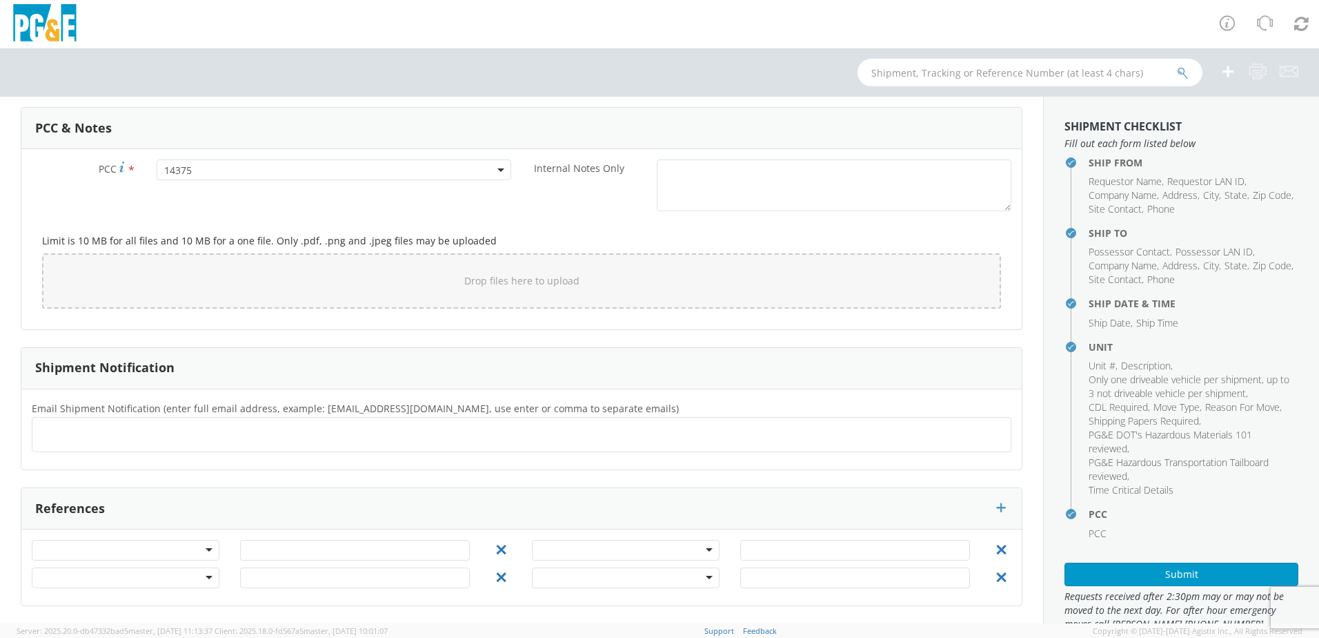
click at [302, 433] on ul at bounding box center [521, 434] width 967 height 23
type input "[EMAIL_ADDRESS][DOMAIN_NAME]"
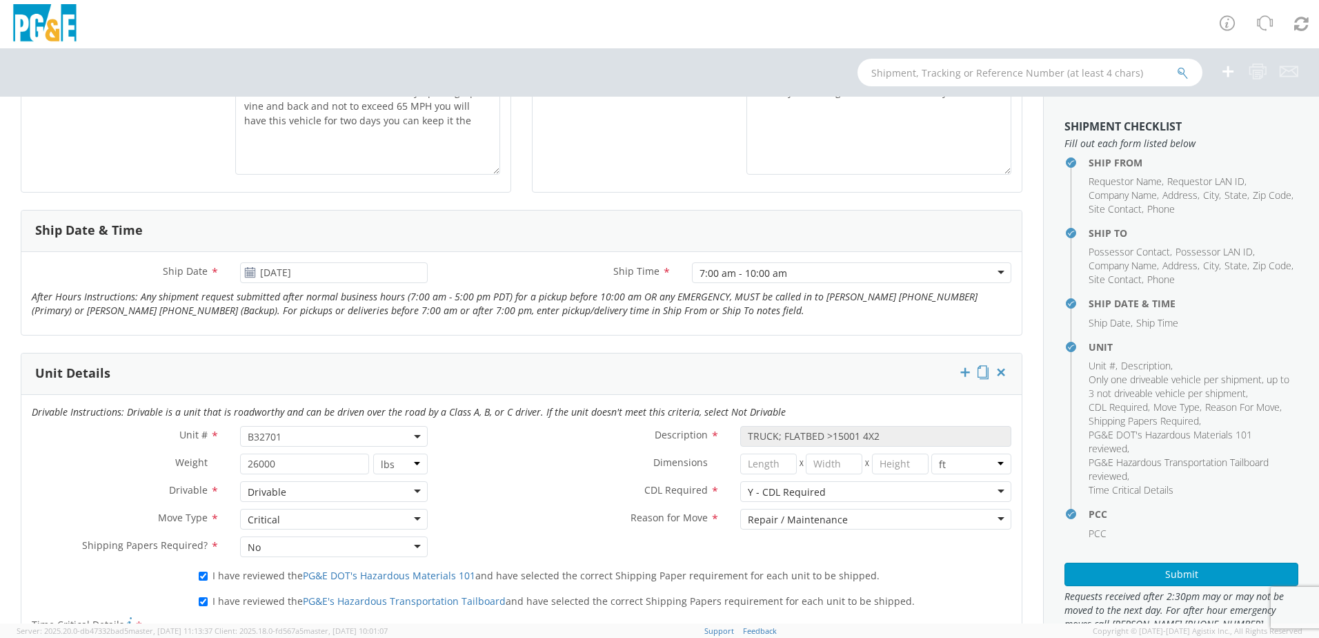
scroll to position [323, 0]
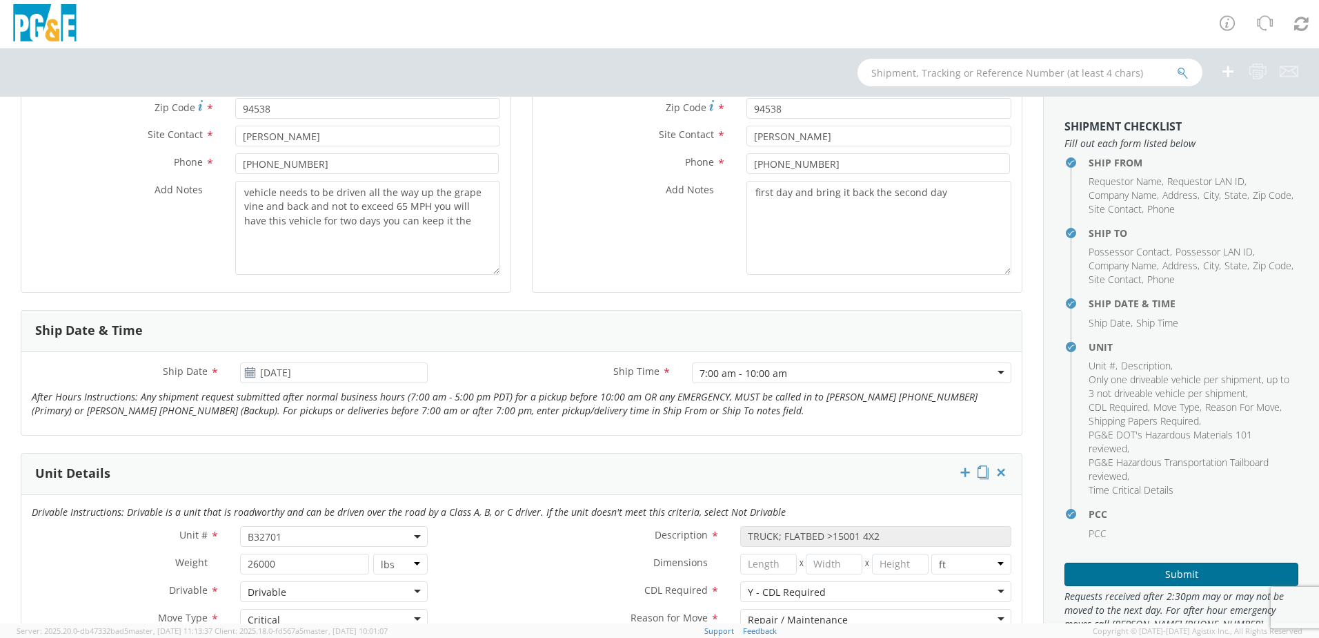
click at [1181, 571] on button "Submit" at bounding box center [1182, 573] width 234 height 23
